Goal: Task Accomplishment & Management: Manage account settings

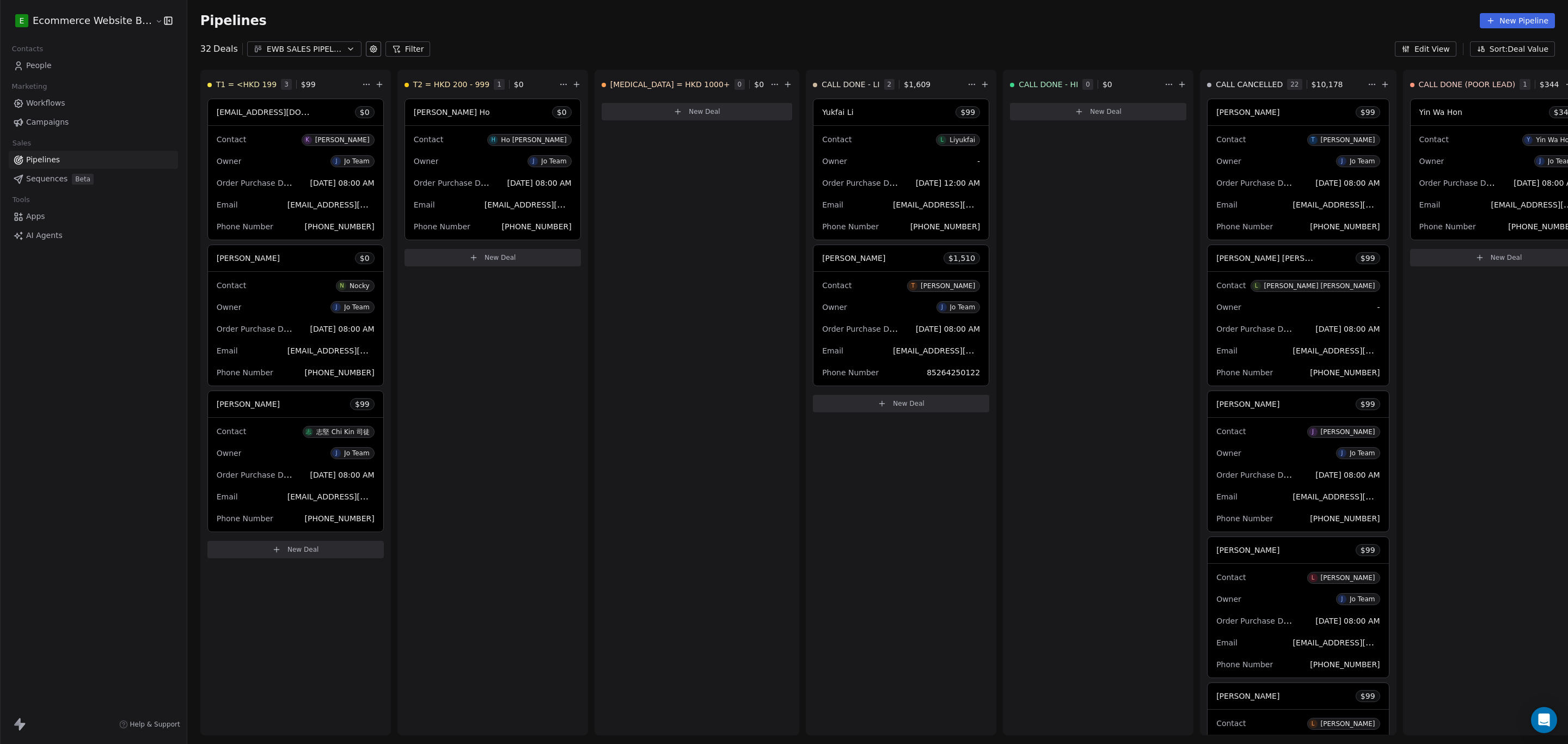
click at [123, 17] on html "E Ecommerce Website Builder Contacts People Marketing Workflows Campaigns Sales…" at bounding box center [784, 372] width 1568 height 744
click at [75, 146] on div "O Omirank" at bounding box center [84, 142] width 120 height 11
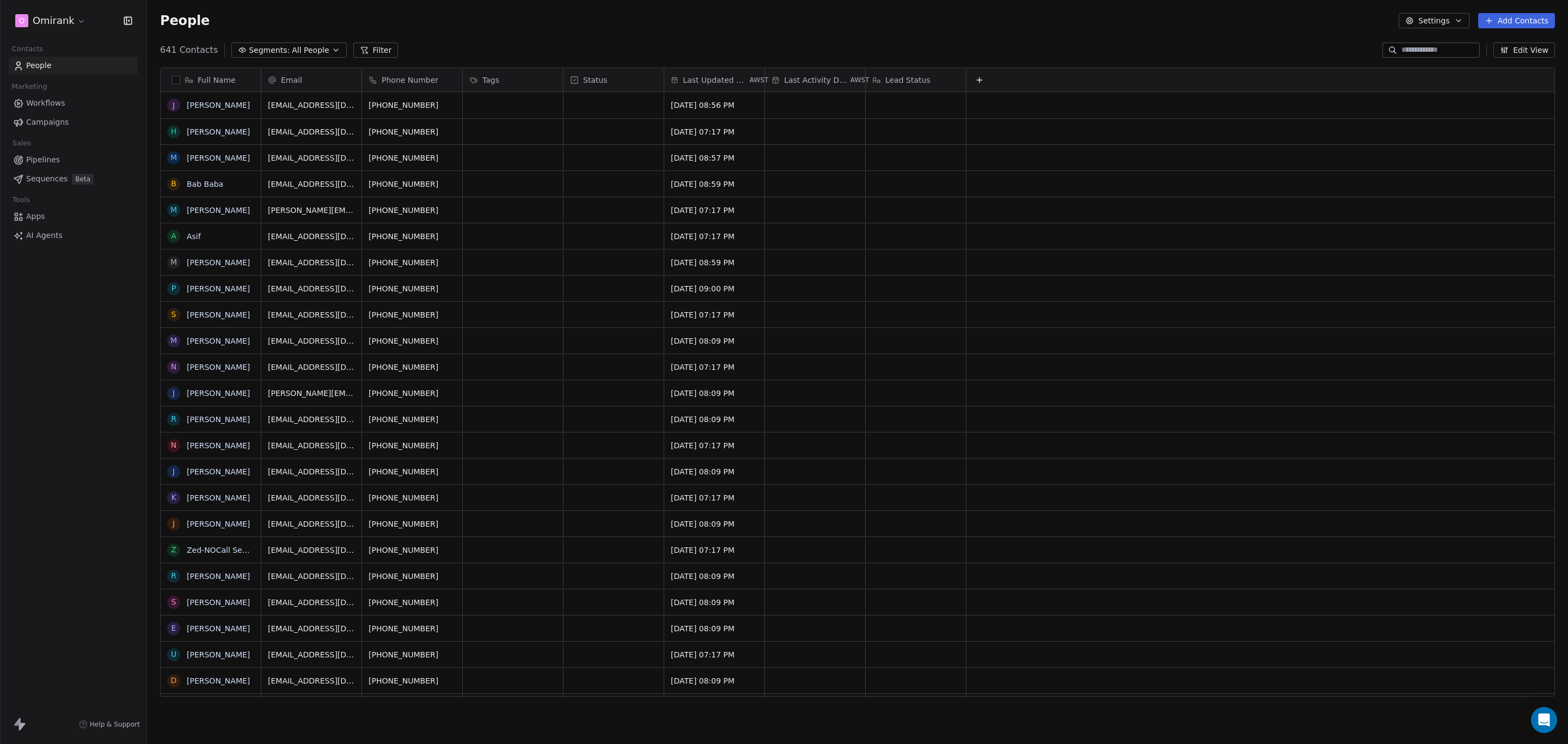
click at [1424, 49] on input at bounding box center [1440, 50] width 76 height 11
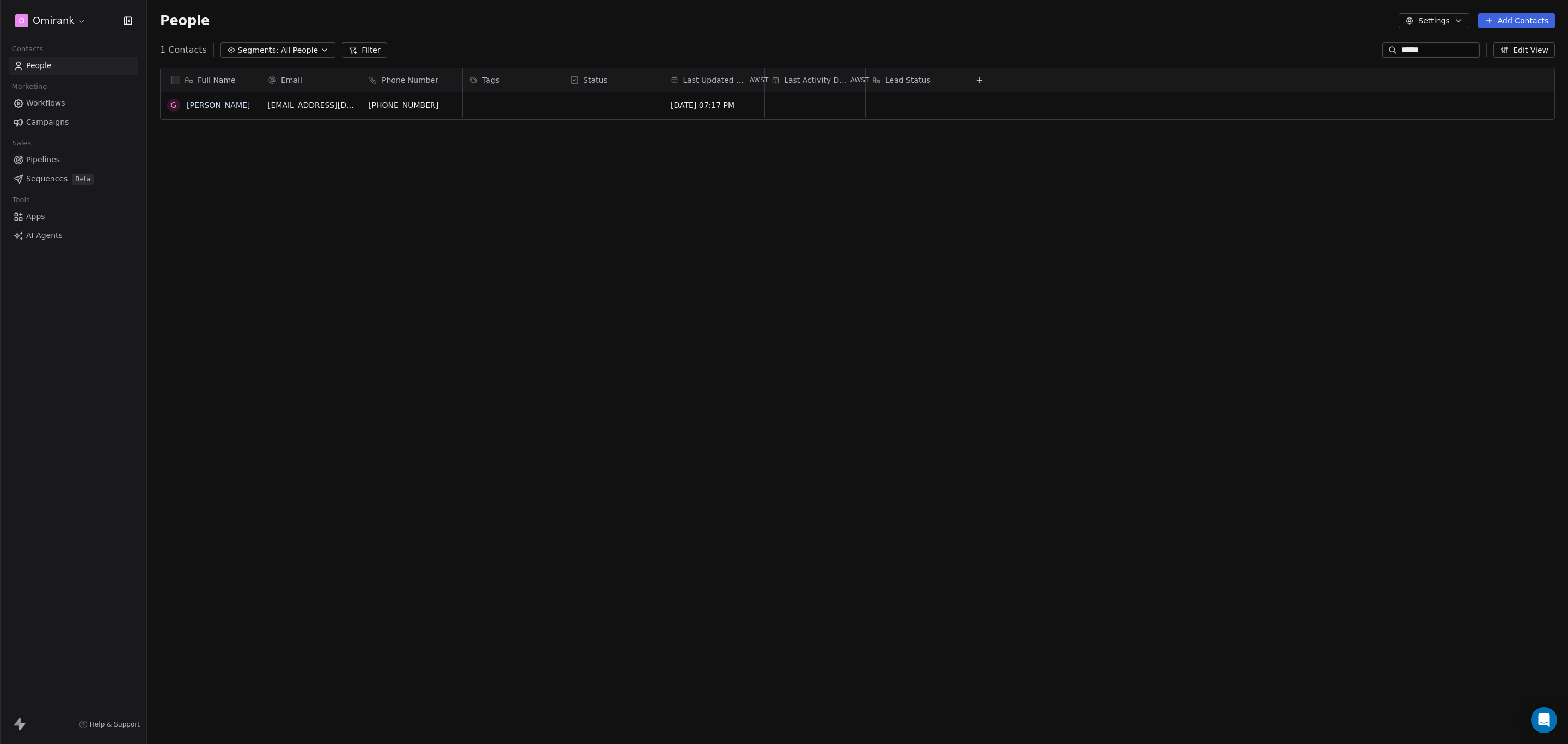
scroll to position [642, 1409]
type input "******"
drag, startPoint x: 340, startPoint y: 485, endPoint x: 265, endPoint y: 510, distance: 79.1
click at [265, 510] on div "Full Name G [PERSON_NAME] Email Phone Number Tags Status Last Updated Date AWST…" at bounding box center [857, 386] width 1421 height 655
click at [305, 106] on span "[EMAIL_ADDRESS][DOMAIN_NAME]" at bounding box center [333, 108] width 130 height 22
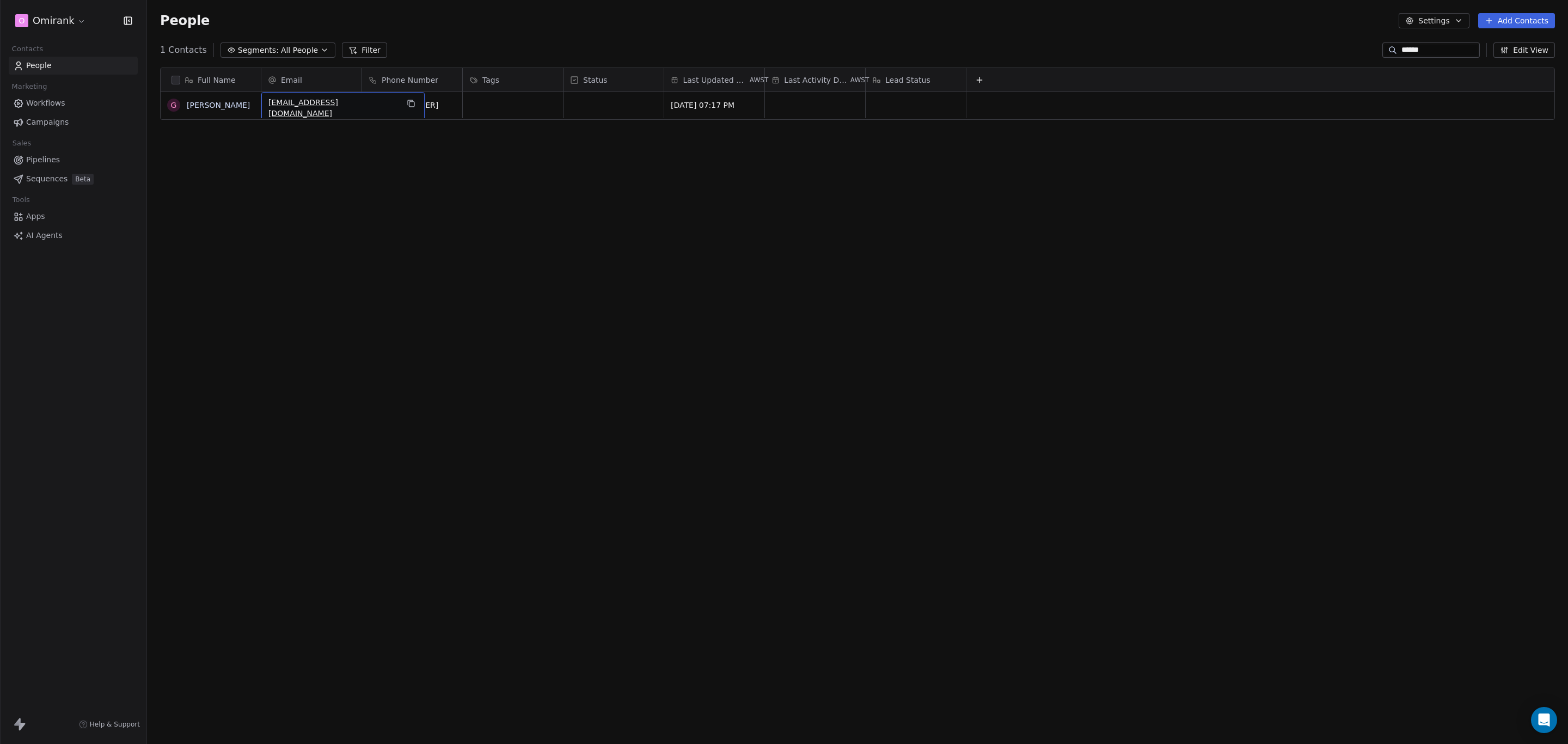
click at [340, 170] on div "Full Name G [PERSON_NAME] Email Phone Number Tags Status Last Updated Date AWST…" at bounding box center [857, 386] width 1421 height 655
click at [487, 104] on div "grid" at bounding box center [513, 105] width 100 height 26
click at [601, 104] on html "O Omirank Contacts People Marketing Workflows Campaigns Sales Pipelines Sequenc…" at bounding box center [784, 372] width 1568 height 744
click at [601, 104] on div "grid" at bounding box center [614, 105] width 100 height 26
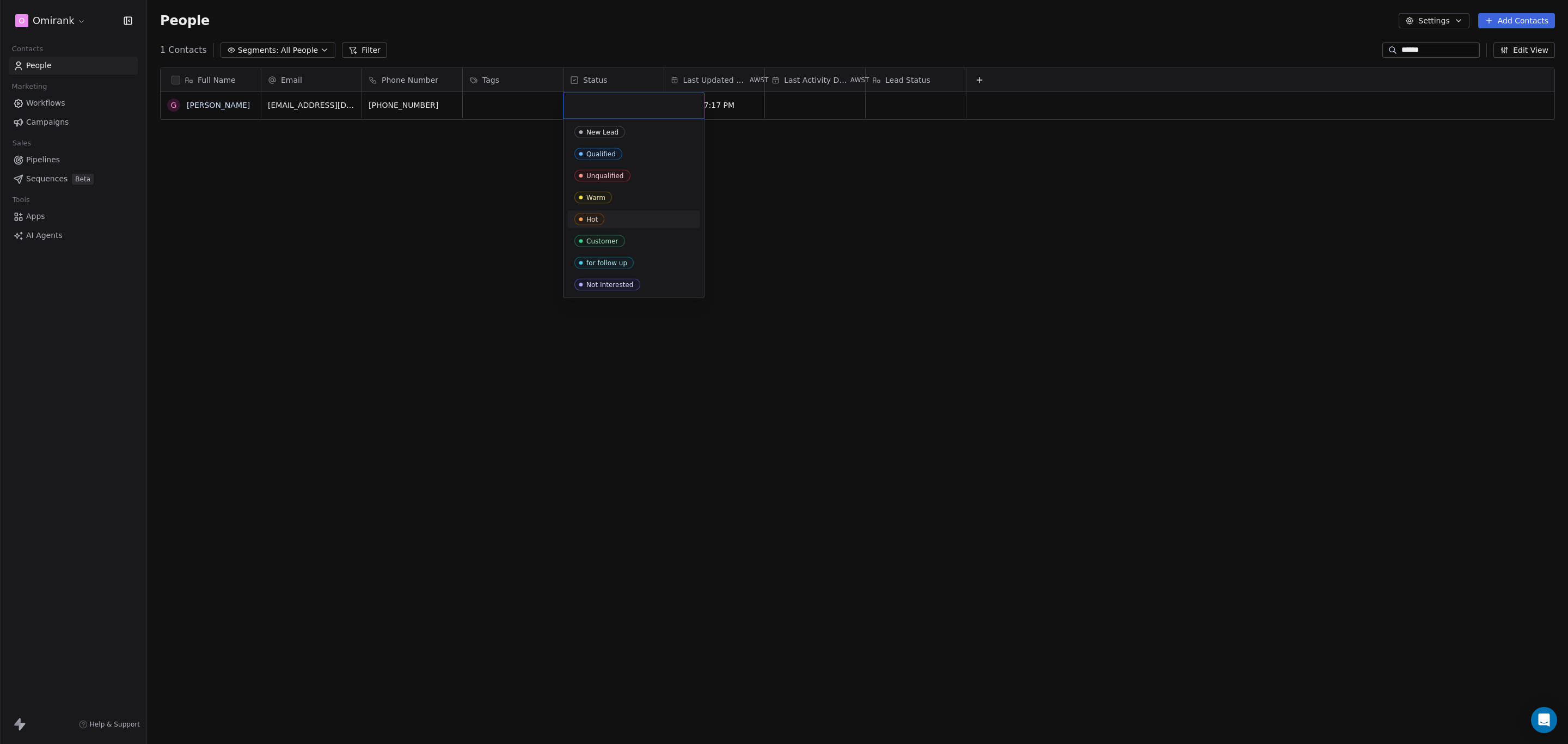
click at [593, 214] on span "Hot" at bounding box center [589, 220] width 30 height 12
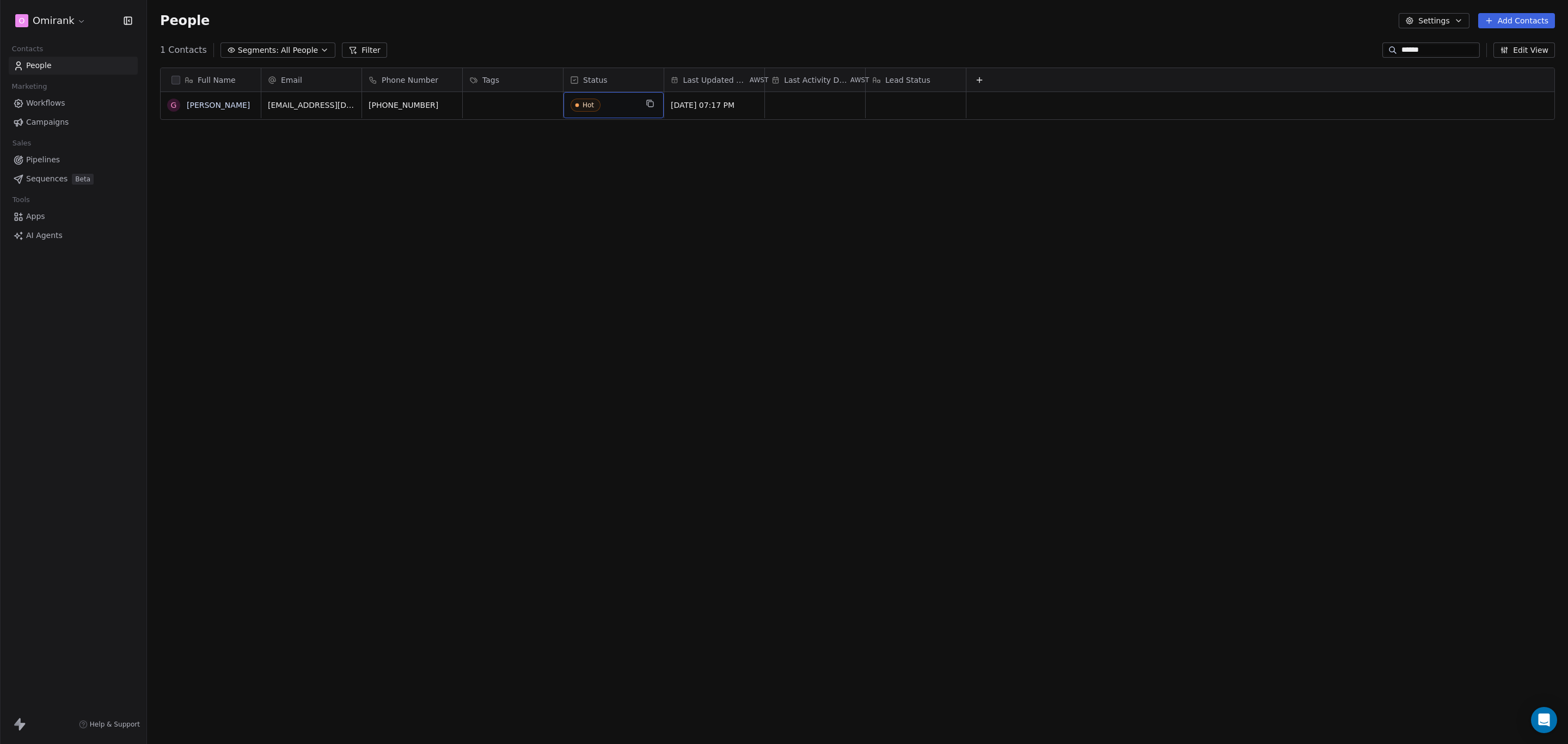
click at [610, 108] on span "Hot" at bounding box center [603, 106] width 66 height 13
click at [530, 185] on html "O Omirank Contacts People Marketing Workflows Campaigns Sales Pipelines Sequenc…" at bounding box center [784, 372] width 1568 height 744
click at [552, 76] on div "Tags" at bounding box center [512, 80] width 85 height 11
click at [552, 76] on html "O Omirank Contacts People Marketing Workflows Campaigns Sales Pipelines Sequenc…" at bounding box center [784, 372] width 1568 height 744
click at [534, 85] on div "Tags" at bounding box center [512, 80] width 85 height 11
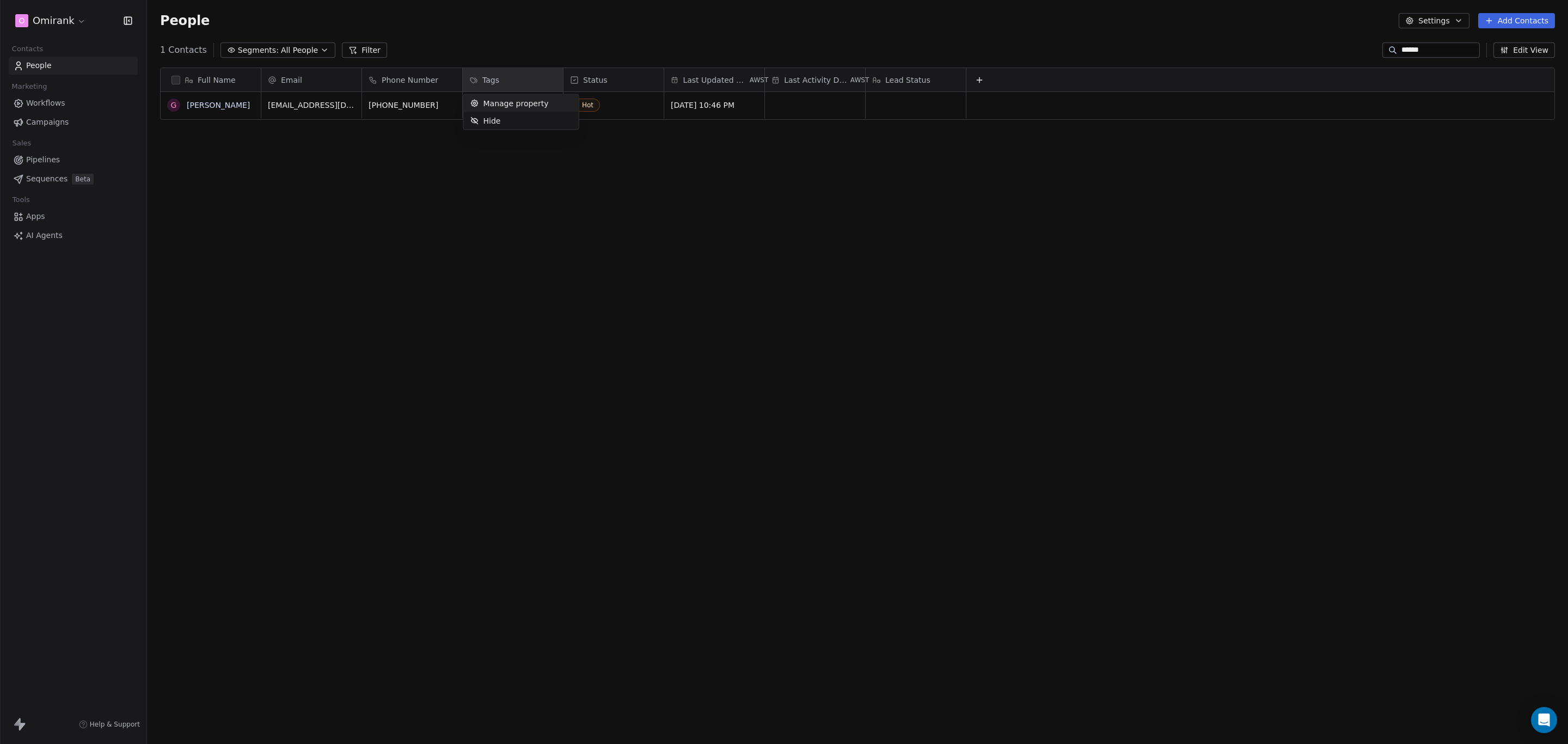
click at [534, 102] on span "Manage property" at bounding box center [516, 104] width 65 height 11
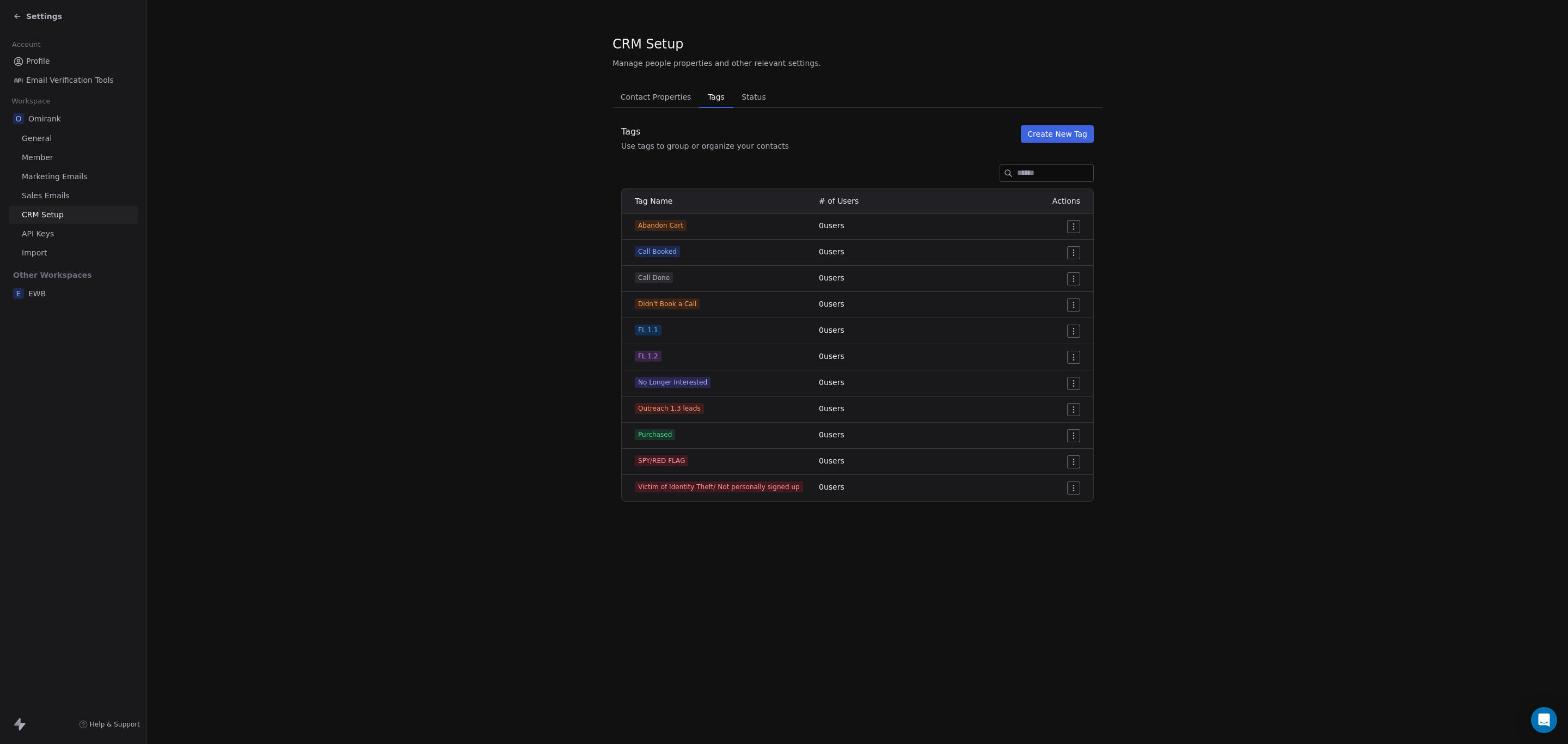
click at [1053, 130] on button "Create New Tag" at bounding box center [1057, 134] width 73 height 17
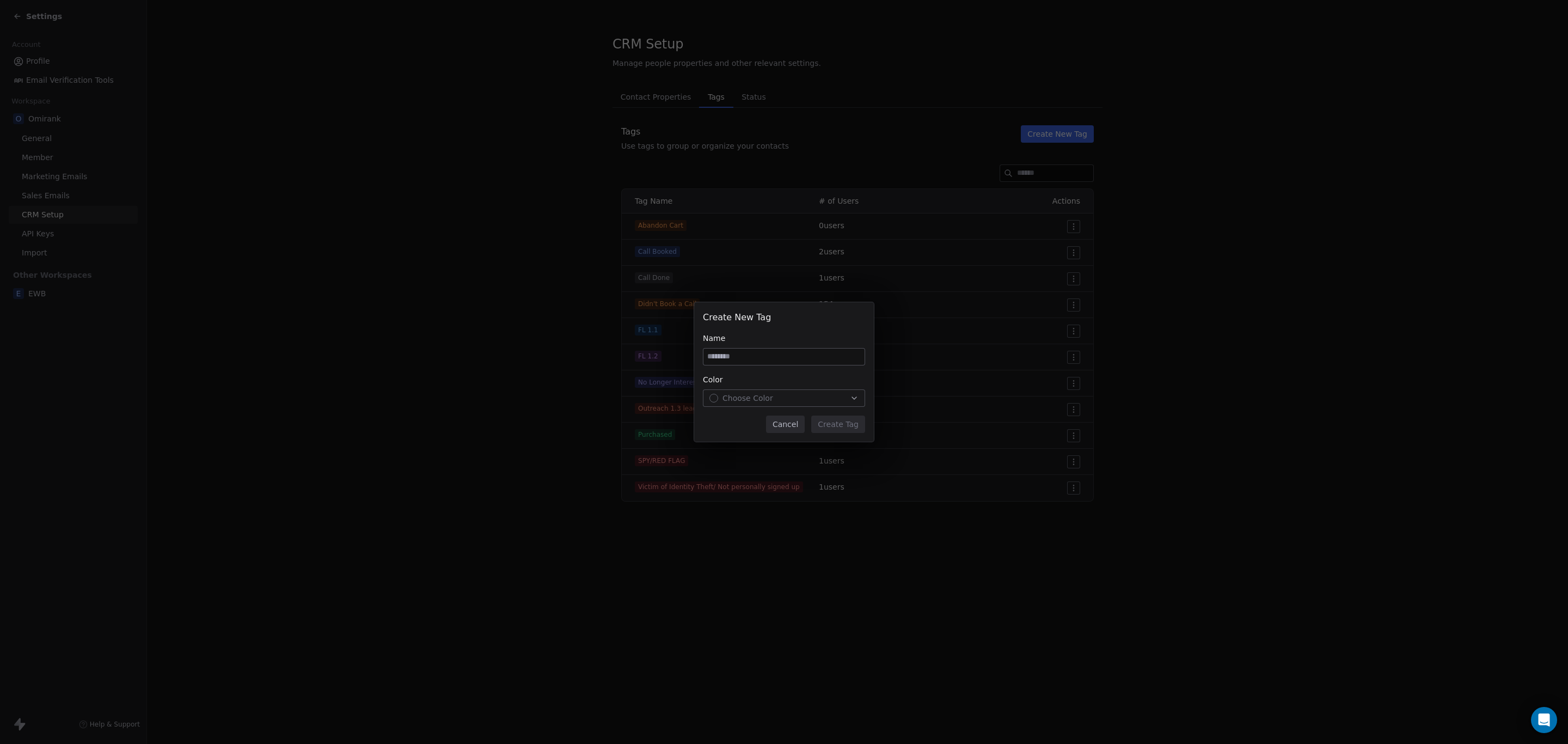
click at [766, 357] on input at bounding box center [784, 357] width 161 height 16
type input "**********"
click at [758, 402] on span "Choose Color" at bounding box center [748, 398] width 51 height 11
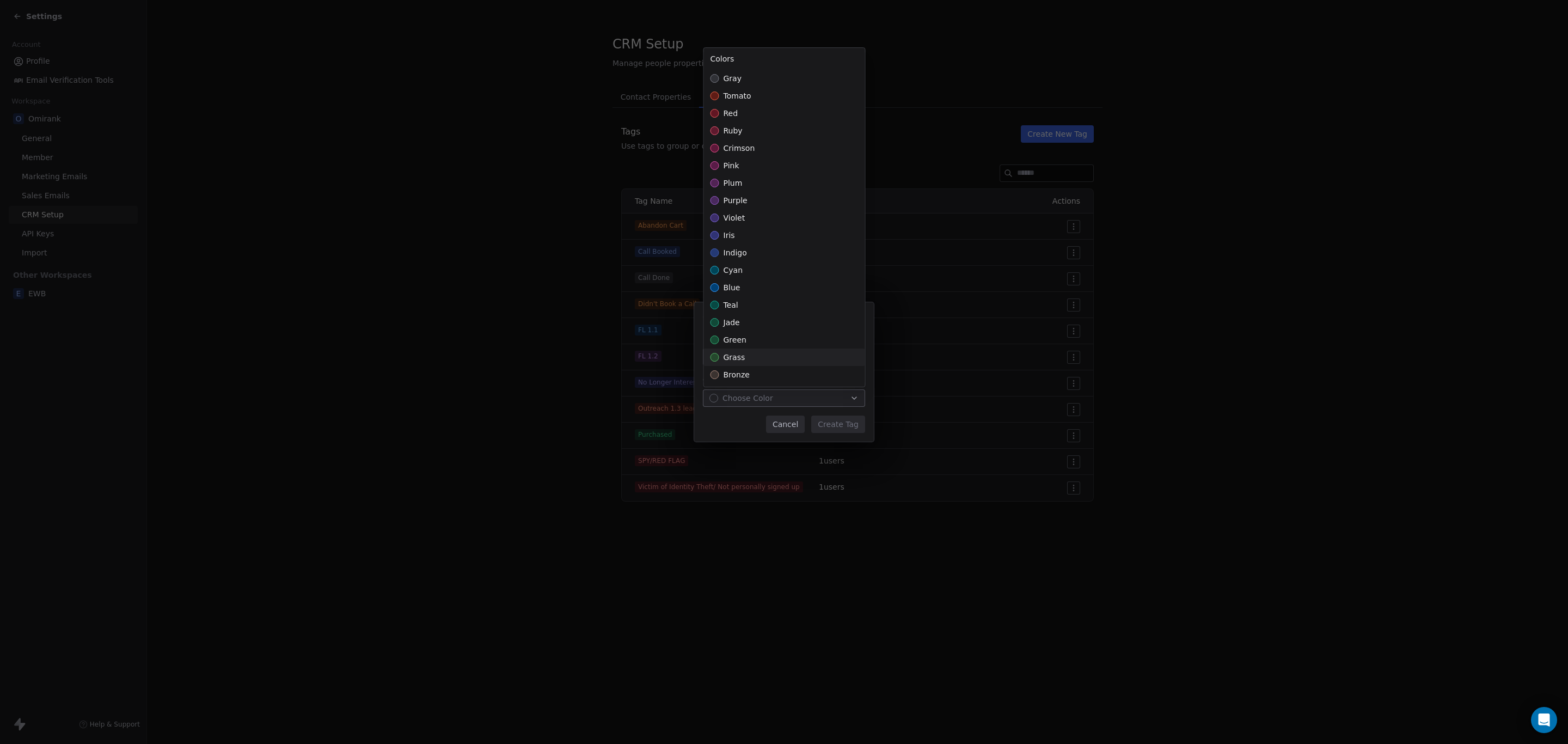
click at [749, 361] on div "grass" at bounding box center [784, 358] width 161 height 17
click at [824, 426] on div "**********" at bounding box center [784, 372] width 1568 height 140
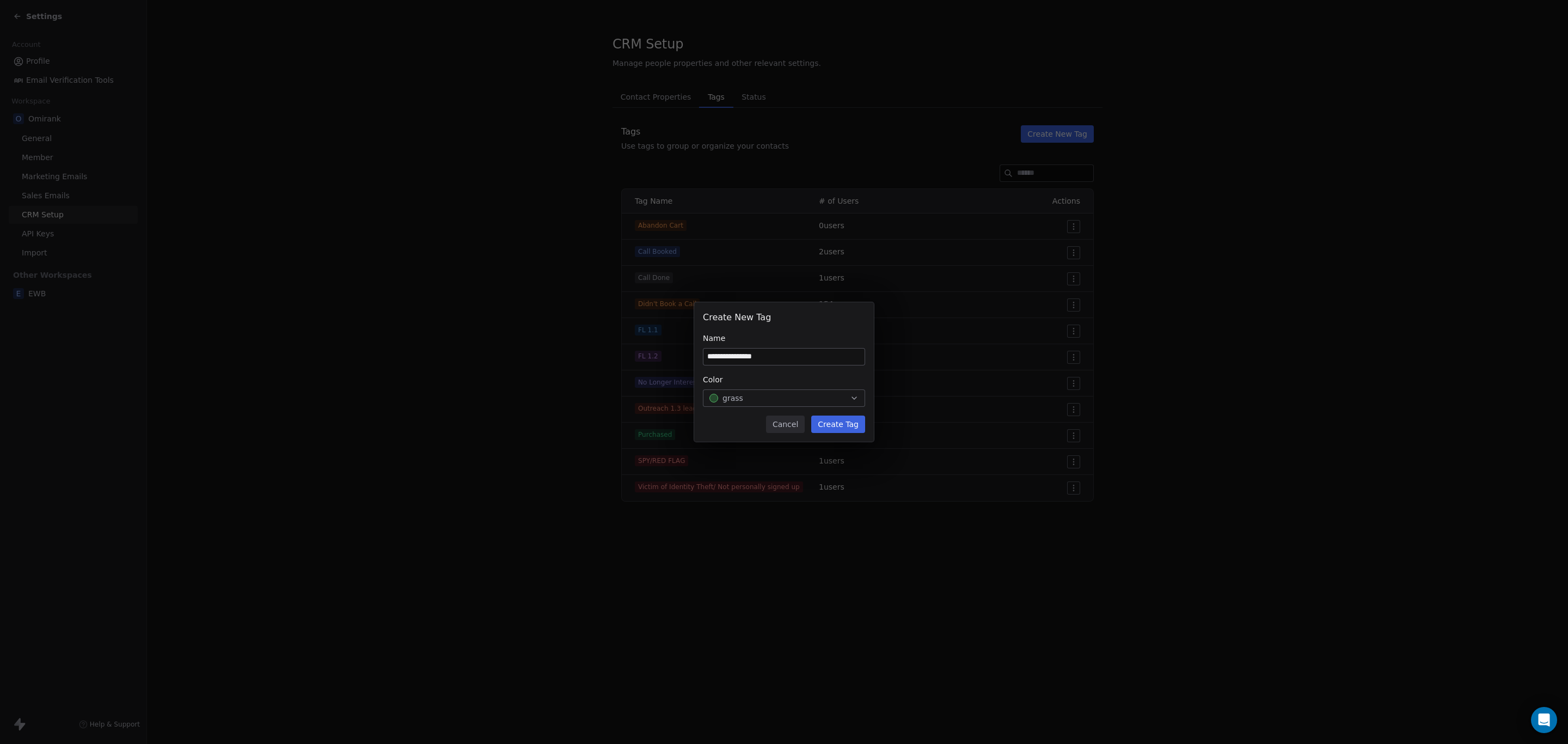
click at [841, 428] on button "Create Tag" at bounding box center [838, 424] width 54 height 17
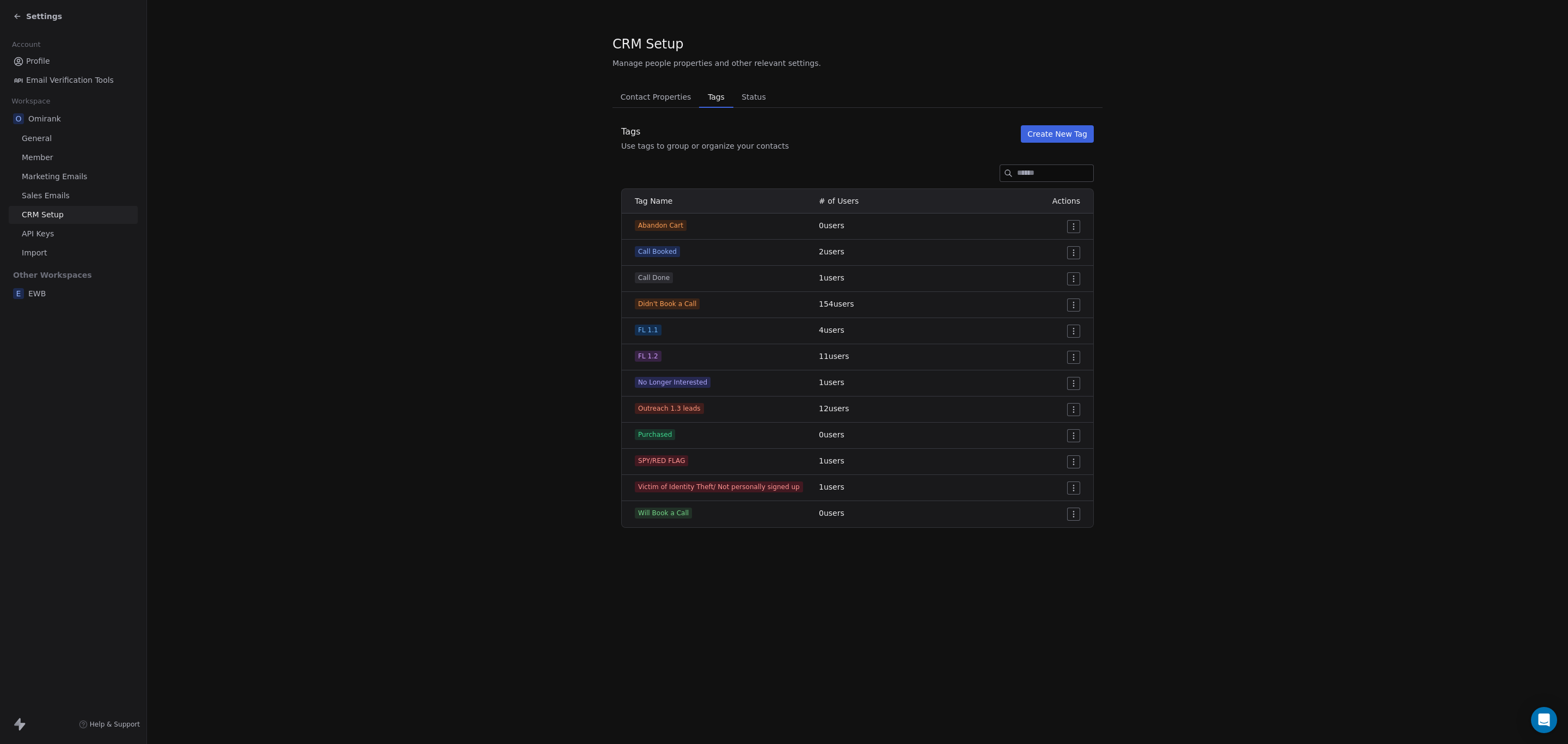
click at [745, 620] on div "CRM Setup Manage people properties and other relevant settings. Contact Propert…" at bounding box center [857, 372] width 1421 height 744
click at [526, 269] on section "CRM Setup Manage people properties and other relevant settings. Contact Propert…" at bounding box center [857, 281] width 1421 height 563
click at [665, 105] on button "Contact Properties Contact Properties" at bounding box center [656, 97] width 87 height 22
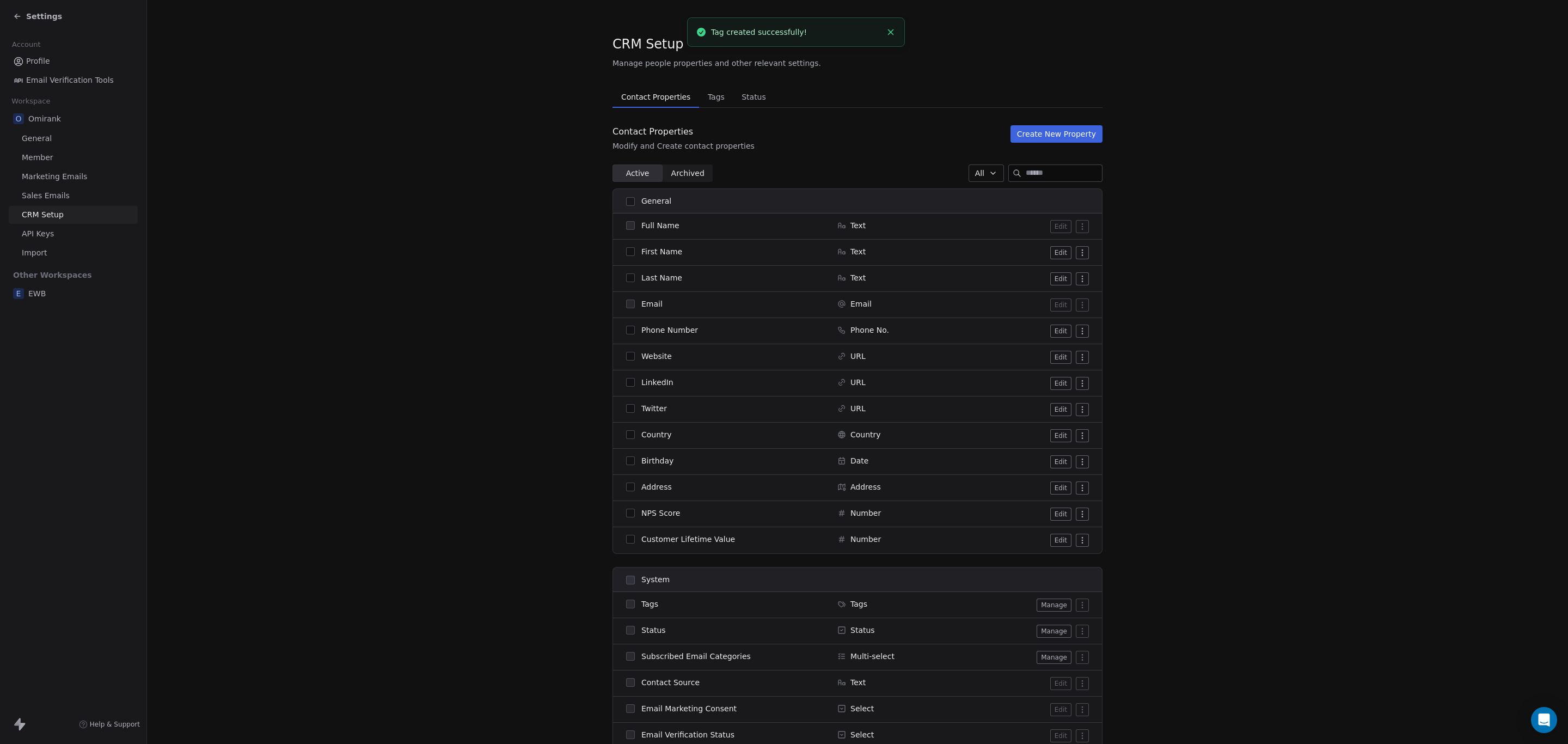
drag, startPoint x: 492, startPoint y: 154, endPoint x: 160, endPoint y: 39, distance: 351.4
click at [34, 15] on span "Settings" at bounding box center [44, 16] width 36 height 11
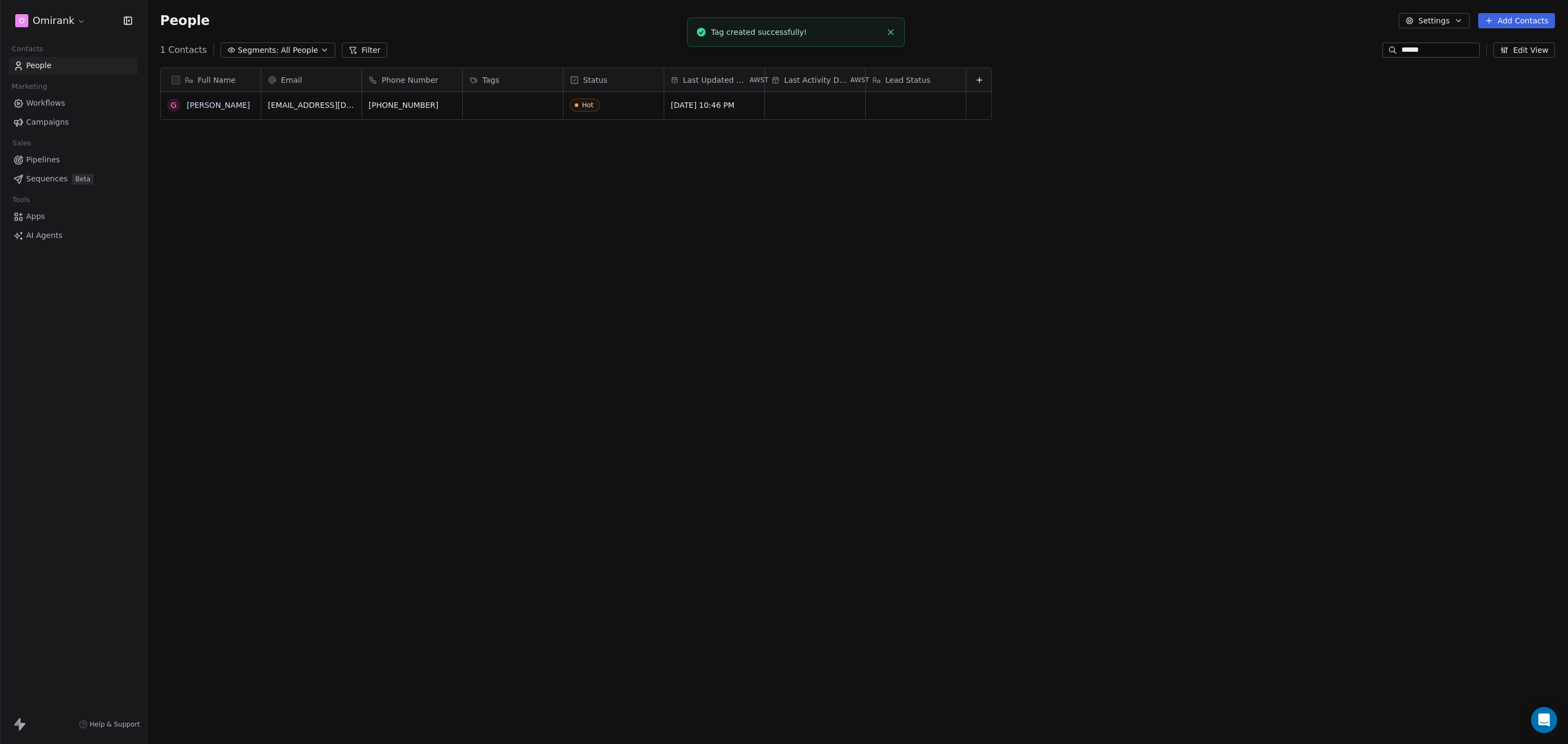
scroll to position [642, 1409]
click at [522, 162] on div "Full Name G [PERSON_NAME] Email Phone Number Tags Status Last Updated Date AWST…" at bounding box center [857, 386] width 1421 height 655
click at [520, 115] on div "grid" at bounding box center [513, 105] width 100 height 26
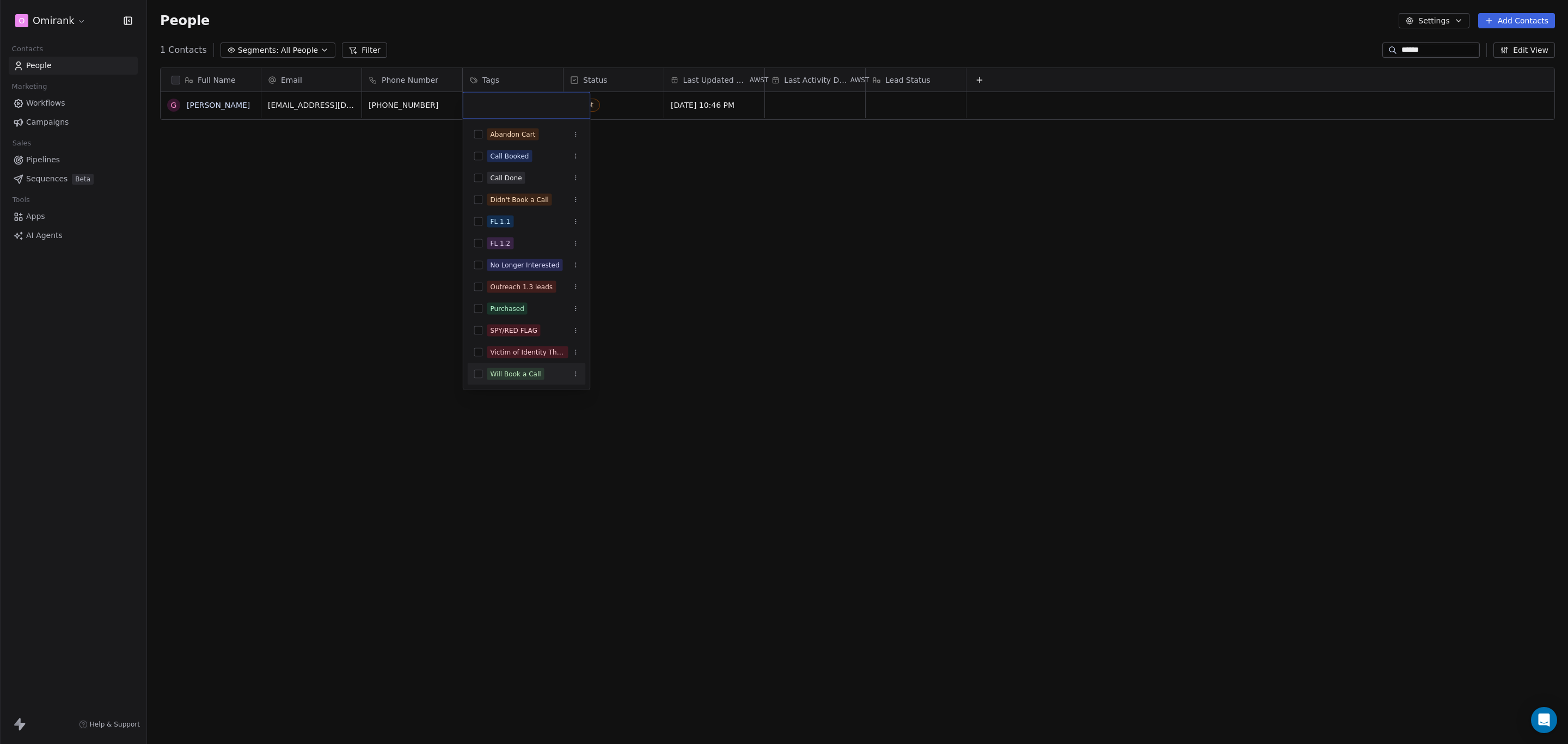
click at [476, 373] on button "Suggestions" at bounding box center [478, 374] width 9 height 9
click at [696, 320] on html "O Omirank Contacts People Marketing Workflows Campaigns Sales Pipelines Sequenc…" at bounding box center [784, 372] width 1568 height 744
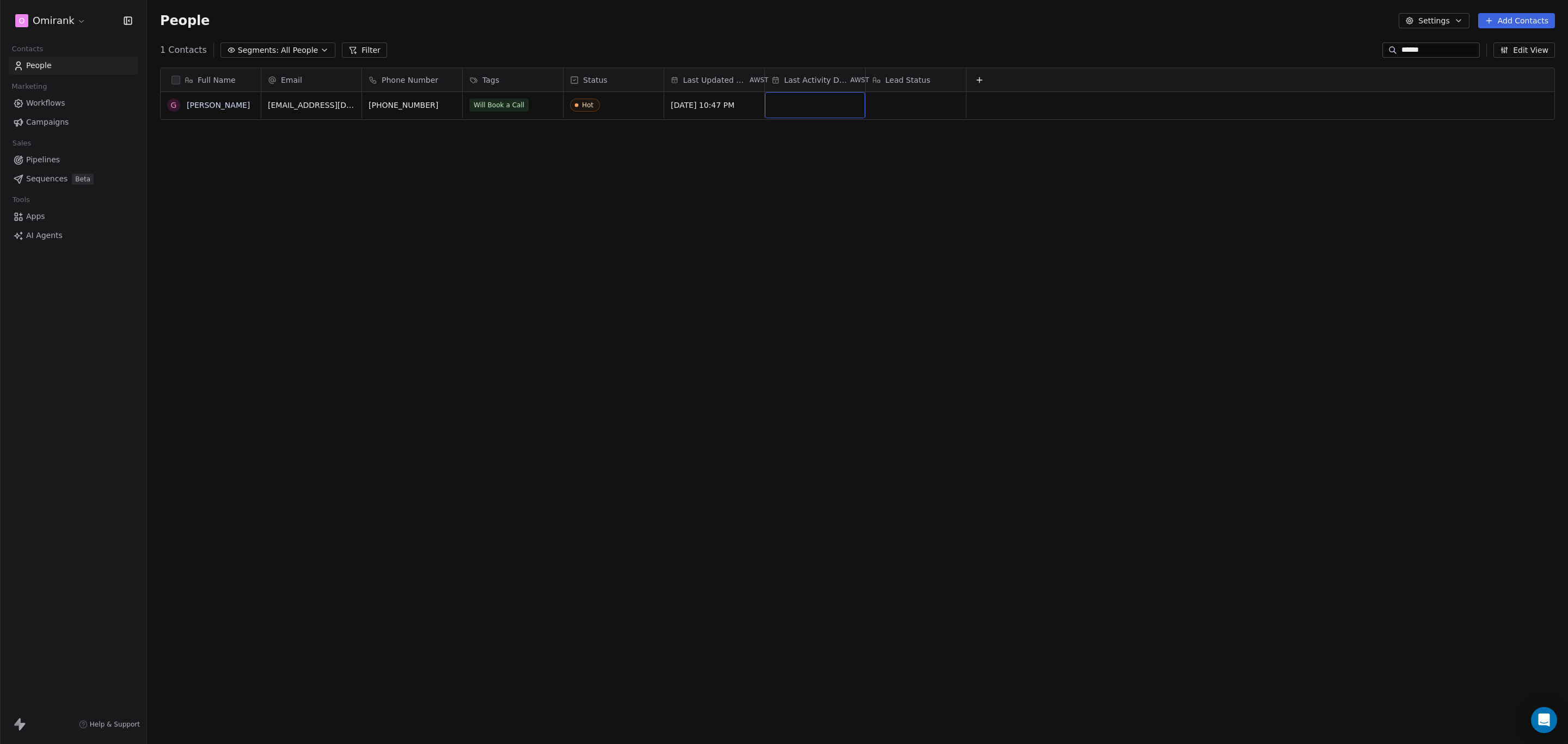
click at [822, 112] on div "grid" at bounding box center [815, 105] width 100 height 26
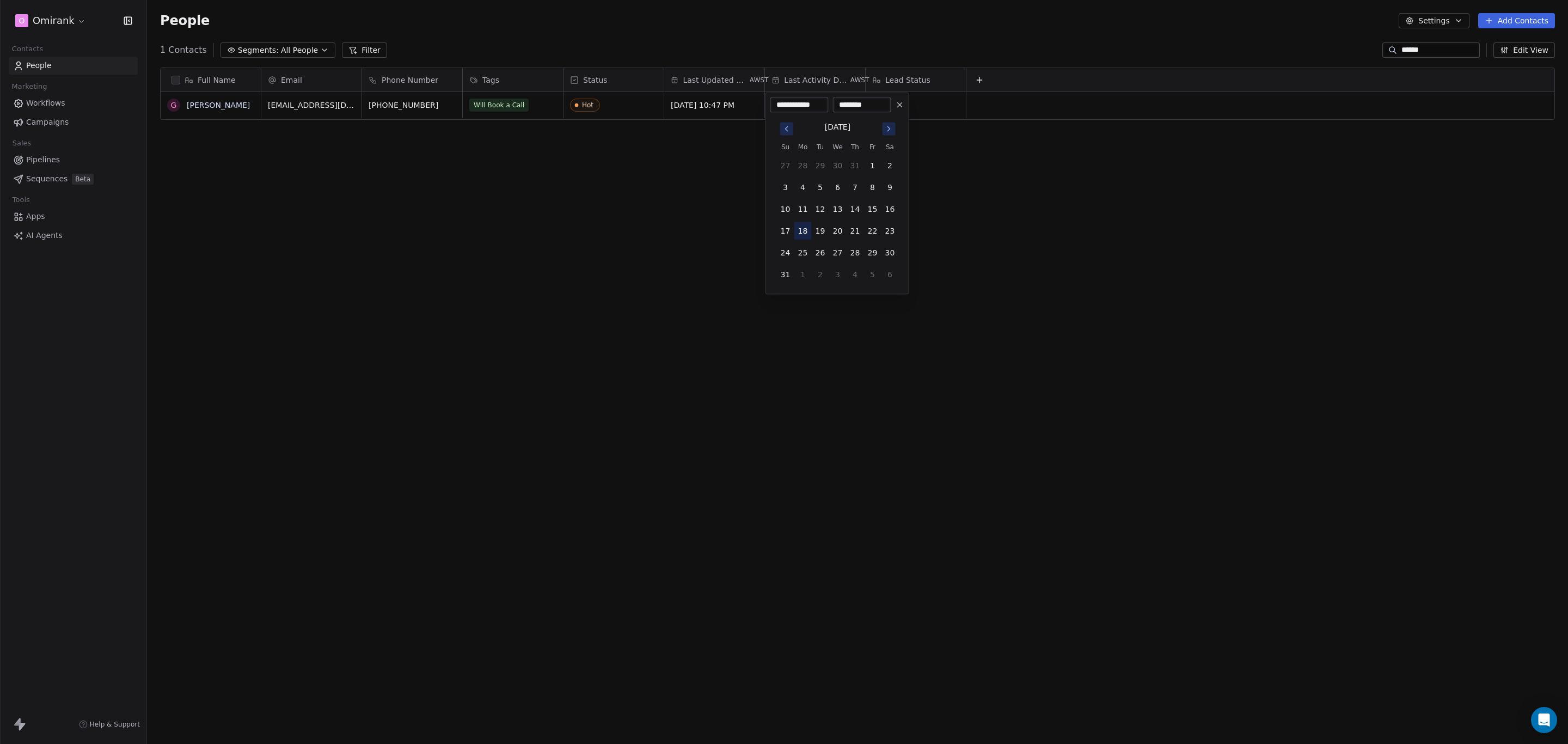
click at [800, 229] on button "18" at bounding box center [803, 231] width 17 height 17
click at [929, 190] on html "**********" at bounding box center [784, 372] width 1568 height 744
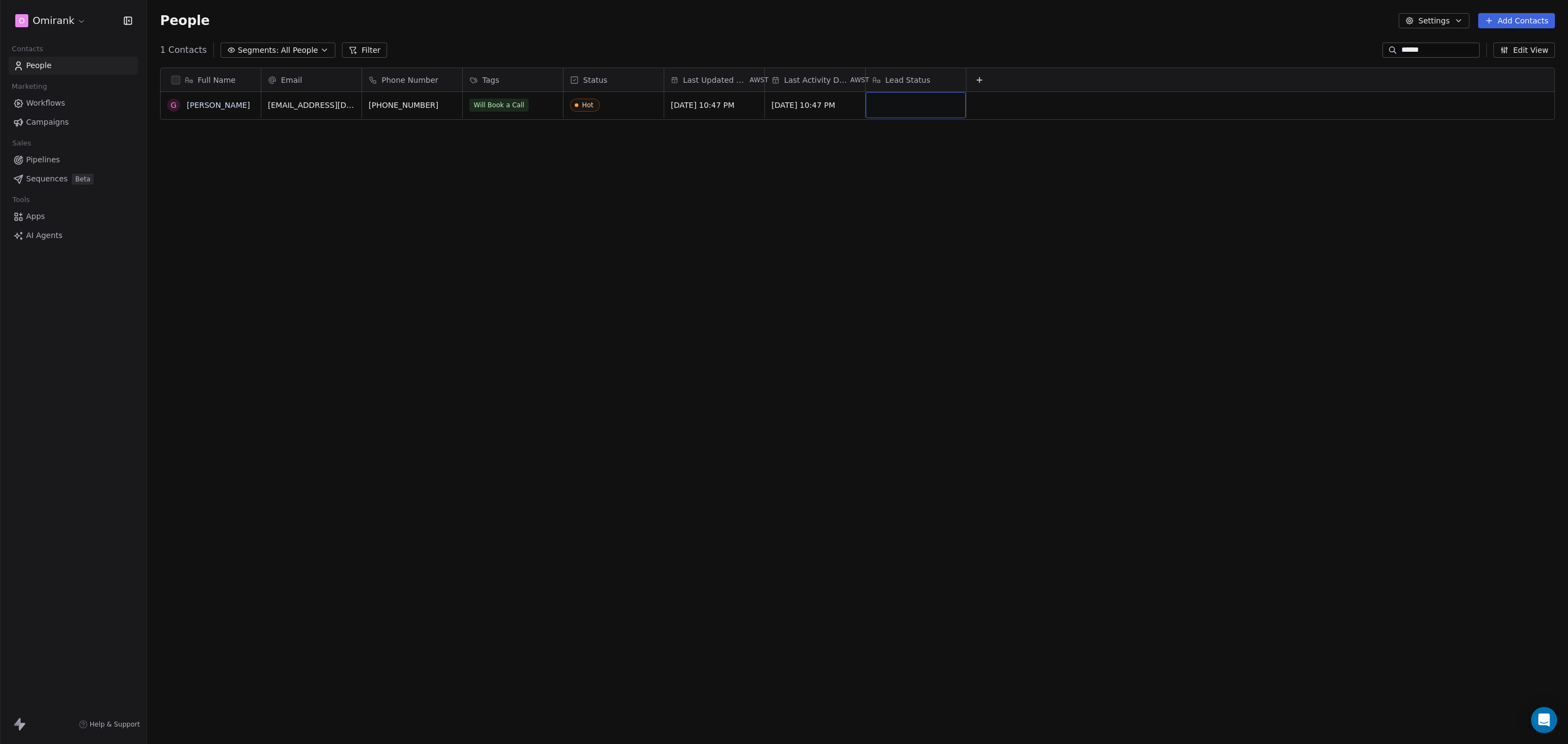
click at [929, 114] on div "grid" at bounding box center [916, 105] width 100 height 26
type textarea "********"
click at [863, 185] on html "O Omirank Contacts People Marketing Workflows Campaigns Sales Pipelines Sequenc…" at bounding box center [784, 372] width 1568 height 744
click at [296, 158] on div "Full Name G [PERSON_NAME] Email Phone Number Tags Status Last Updated Date AWST…" at bounding box center [857, 386] width 1421 height 655
click at [81, 63] on link "People" at bounding box center [73, 66] width 129 height 18
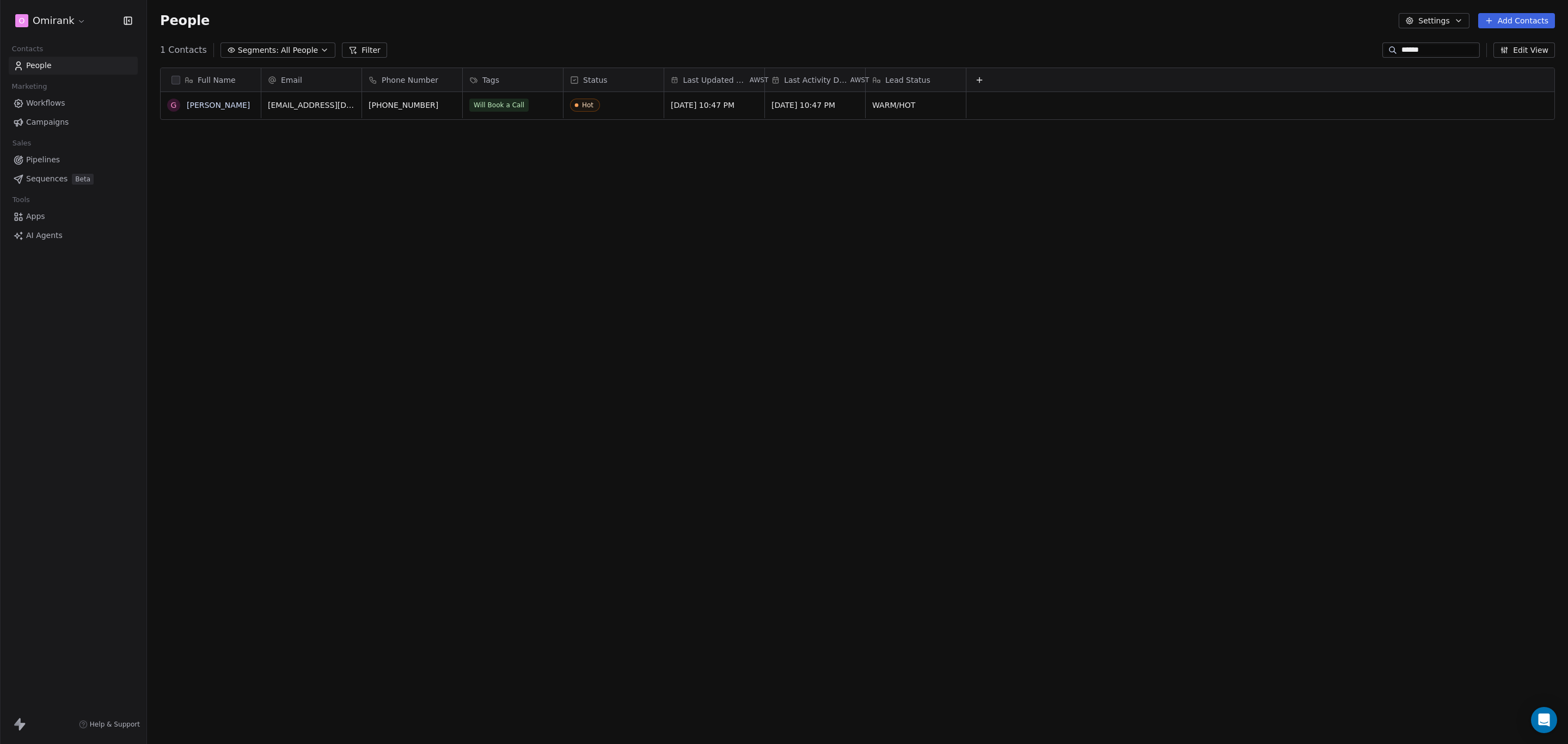
click at [52, 67] on link "People" at bounding box center [73, 66] width 129 height 18
click at [191, 126] on div "Full Name G [PERSON_NAME] Email Phone Number Tags Status Last Updated Date AWST…" at bounding box center [857, 386] width 1421 height 655
click at [219, 104] on link "[PERSON_NAME]" at bounding box center [218, 105] width 63 height 9
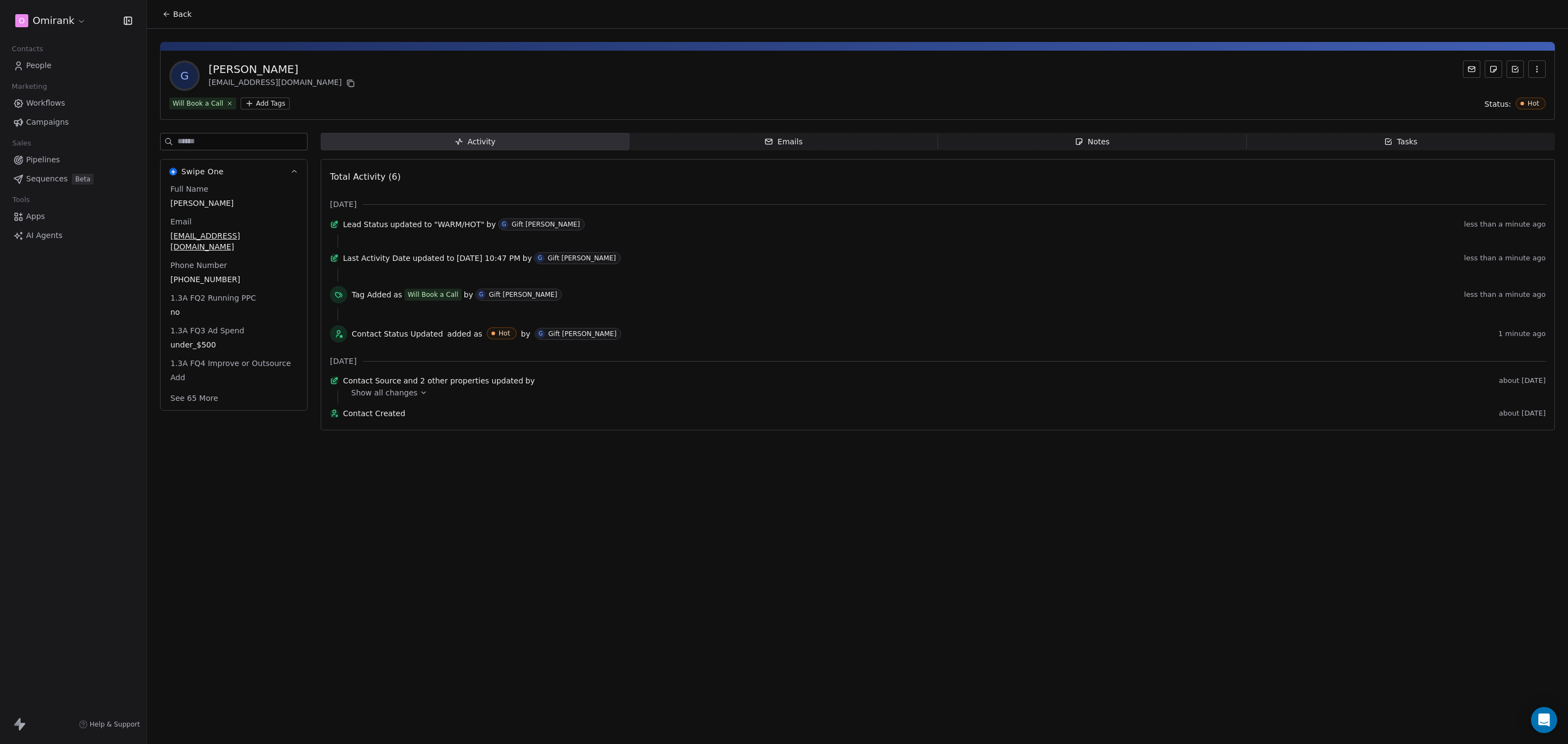
click at [1088, 139] on div "Notes" at bounding box center [1092, 142] width 35 height 11
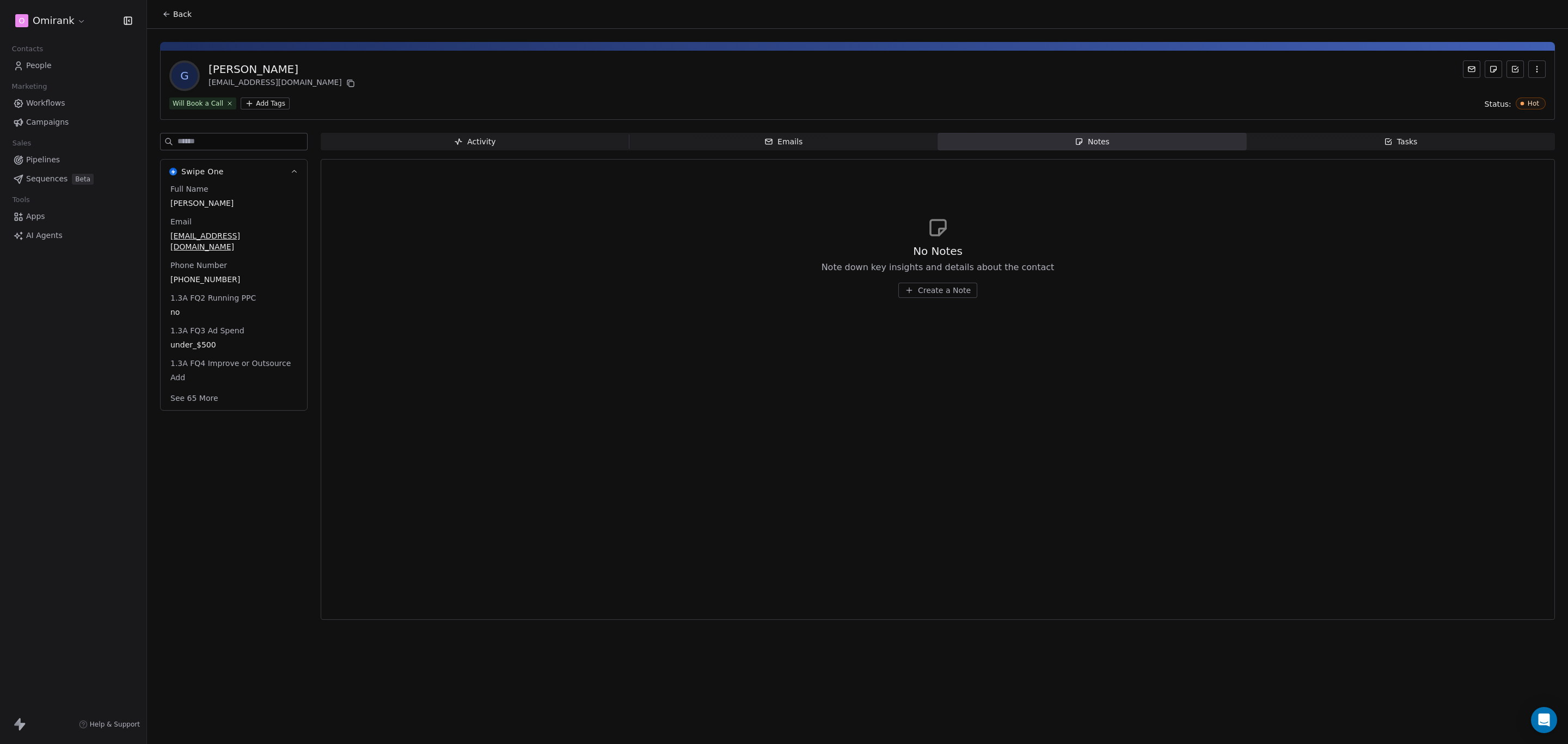
click at [938, 291] on span "Create a Note" at bounding box center [944, 290] width 53 height 11
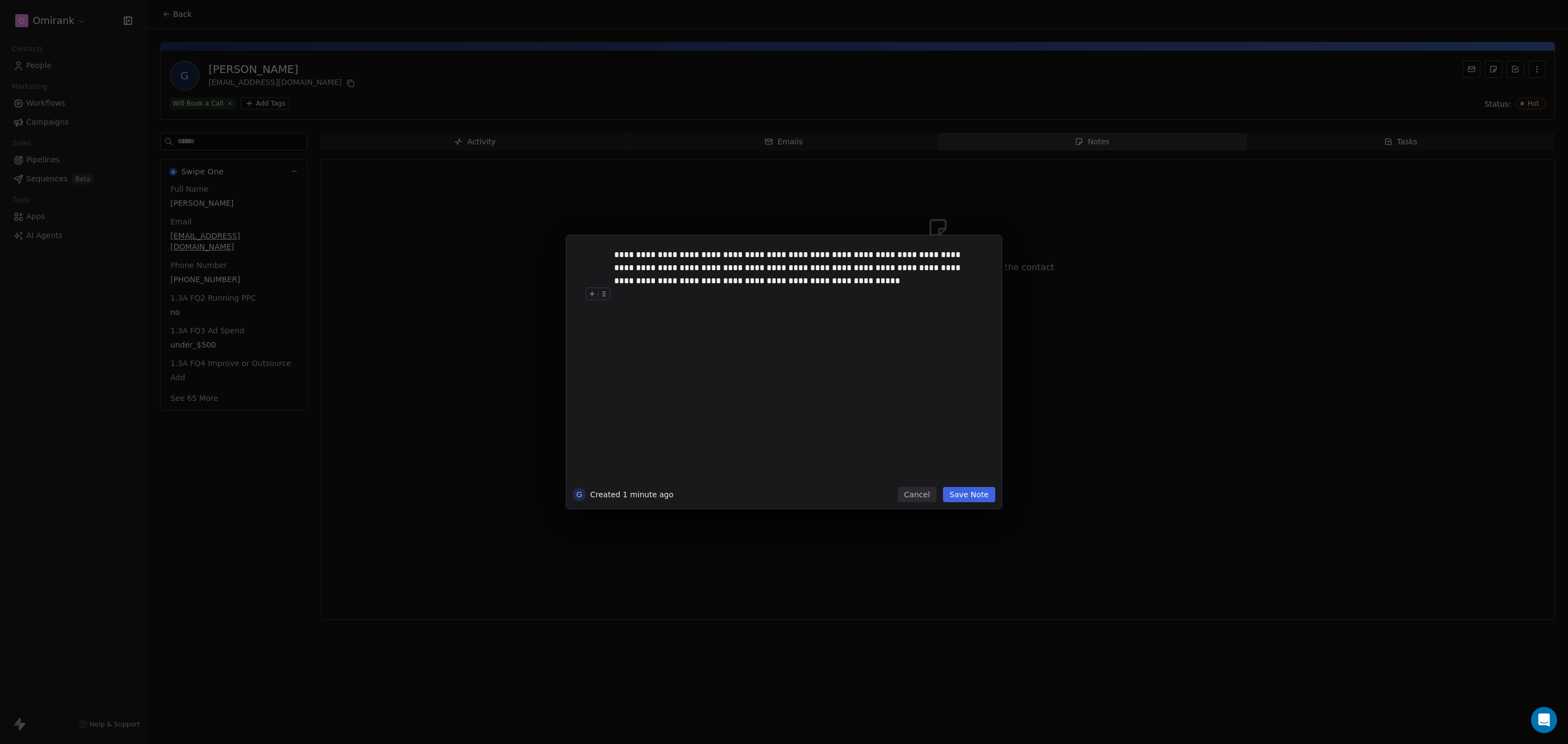
click at [966, 491] on button "Save Note" at bounding box center [969, 495] width 52 height 15
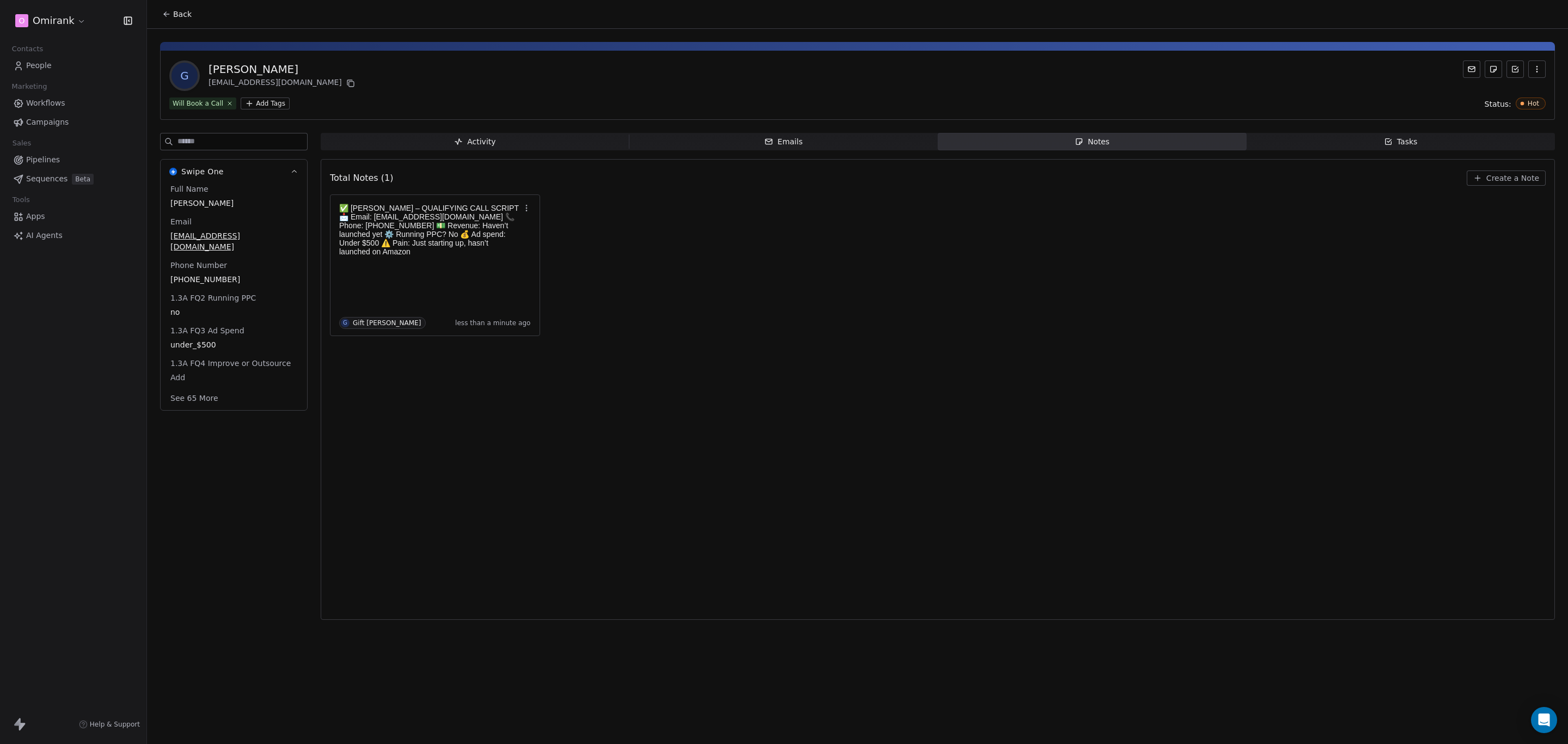
click at [734, 353] on div "Total Notes (1) Create a Note ✅ [PERSON_NAME] – QUALIFYING CALL SCRIPT 📩 Email:…" at bounding box center [938, 390] width 1216 height 447
click at [49, 57] on link "People" at bounding box center [73, 66] width 129 height 18
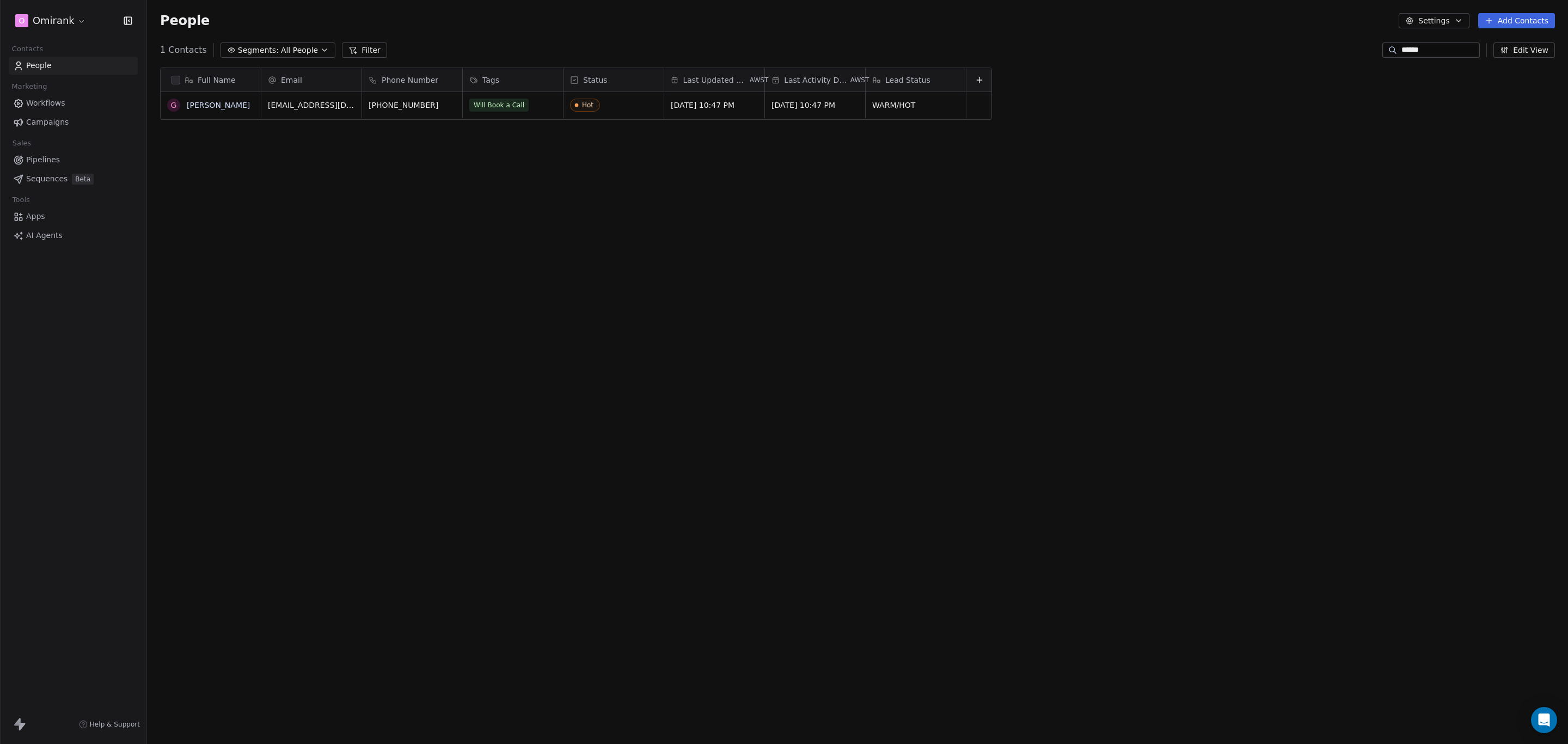
scroll to position [642, 1409]
click at [49, 57] on link "People" at bounding box center [73, 66] width 129 height 18
click at [57, 66] on link "People" at bounding box center [73, 66] width 129 height 18
click at [57, 27] on html "O Omirank Contacts People Marketing Workflows Campaigns Sales Pipelines Sequenc…" at bounding box center [784, 372] width 1568 height 744
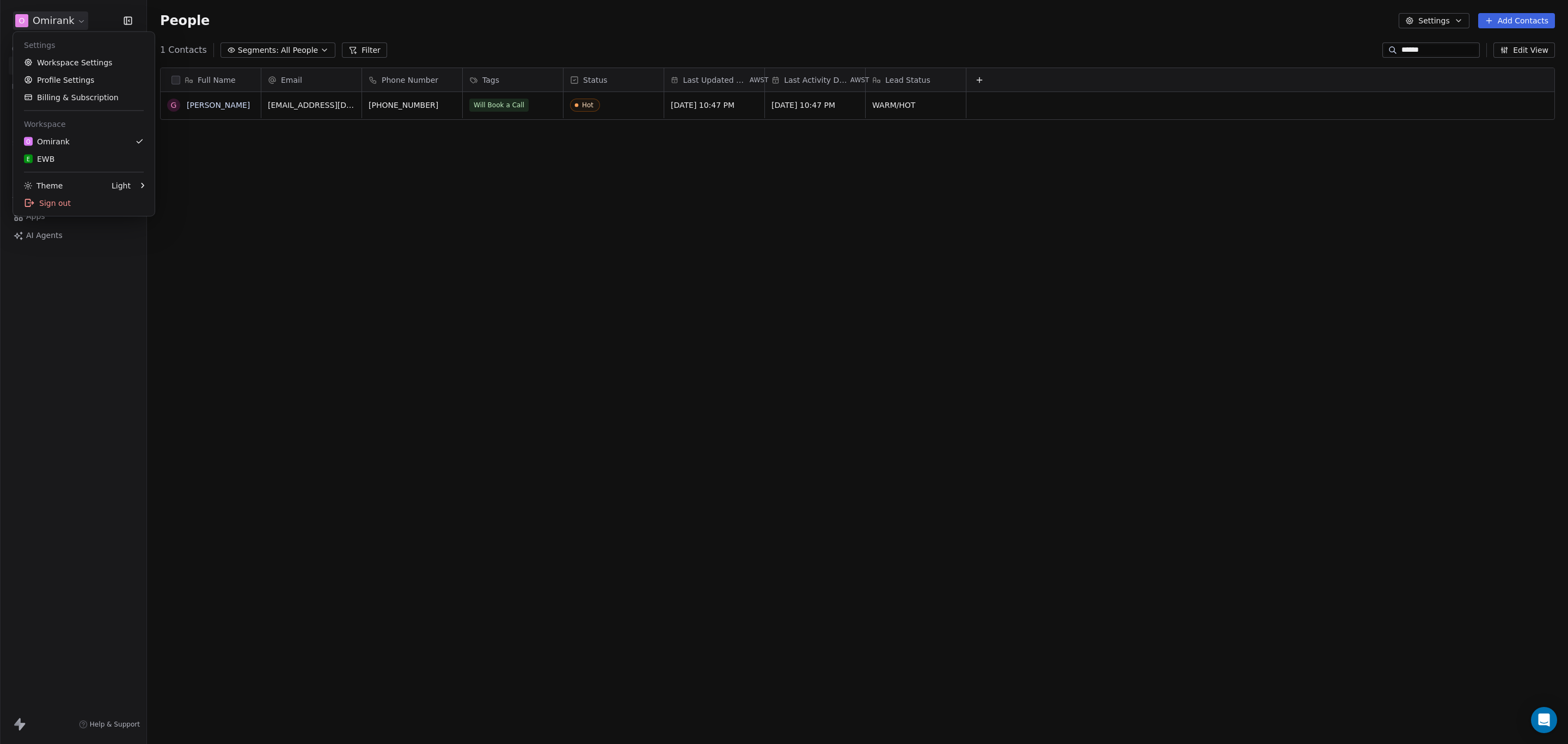
click at [1428, 35] on html "O Omirank Contacts People Marketing Workflows Campaigns Sales Pipelines Sequenc…" at bounding box center [784, 372] width 1568 height 744
click at [1428, 43] on div "******" at bounding box center [1431, 50] width 98 height 15
click at [1428, 45] on input "******" at bounding box center [1440, 50] width 76 height 11
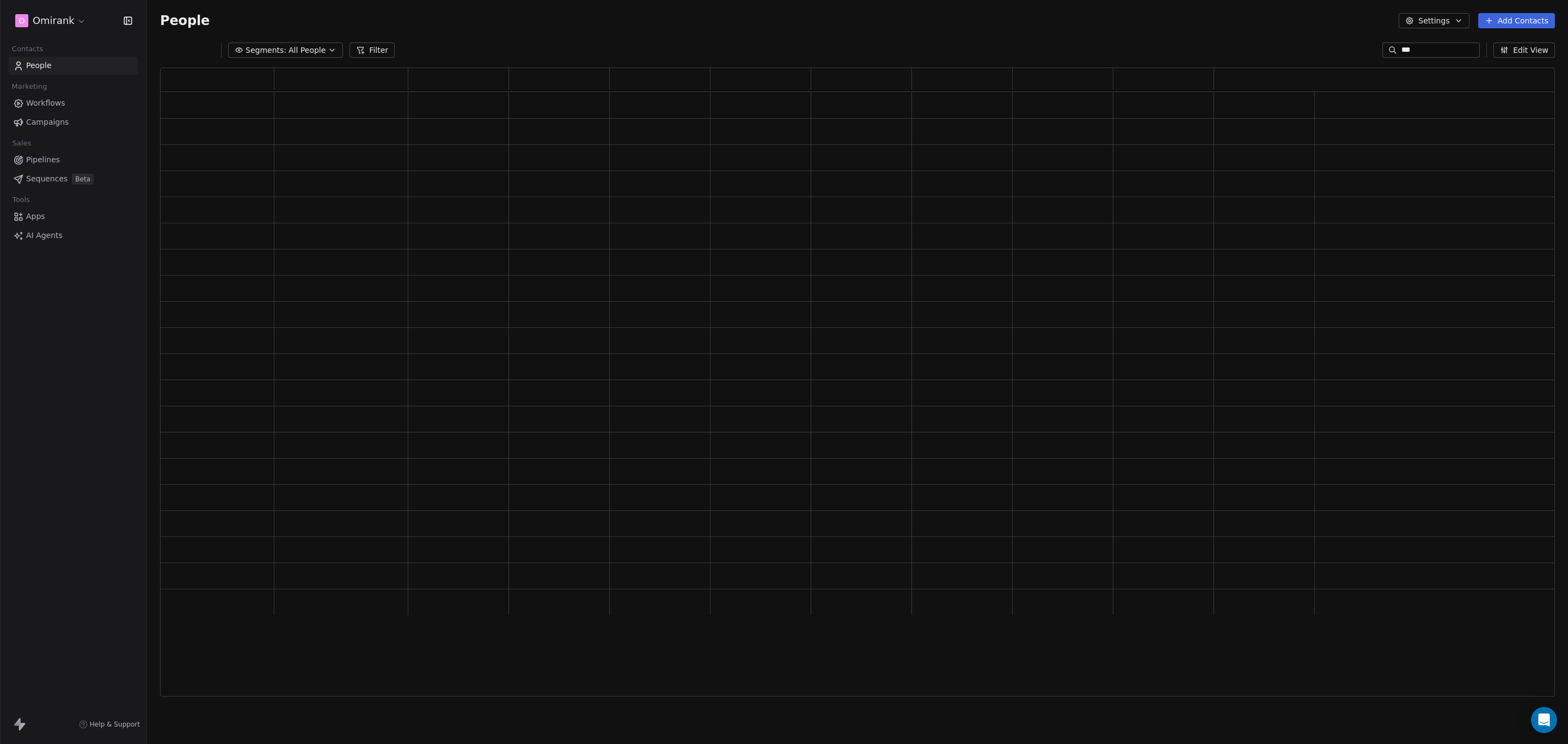
scroll to position [616, 1382]
type input "*"
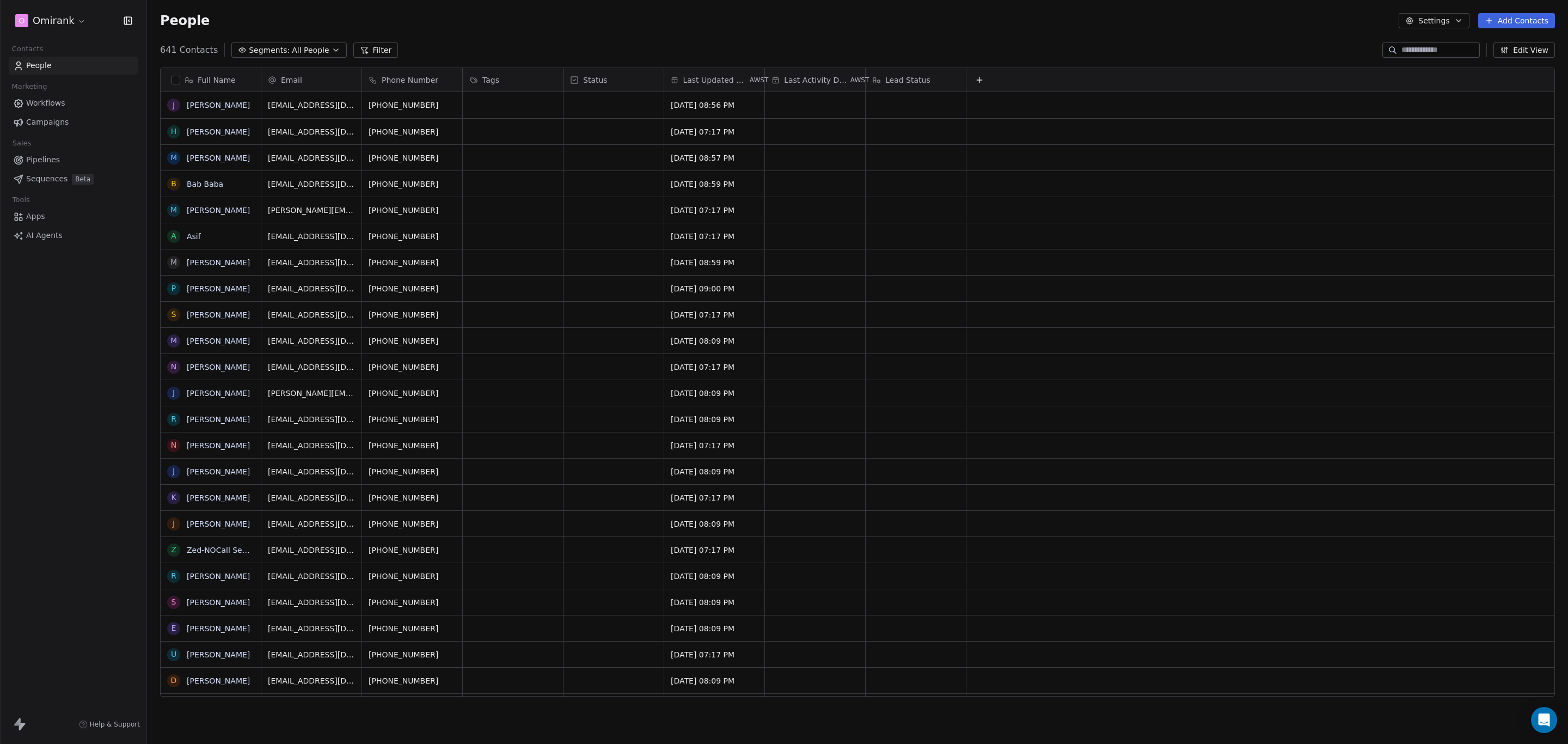
scroll to position [642, 1409]
click at [1207, 55] on div "641 Contacts Segments: All People Filter Edit View" at bounding box center [857, 50] width 1421 height 17
click at [428, 34] on div "People Settings Add Contacts" at bounding box center [857, 21] width 1421 height 41
click at [360, 49] on button "Filter" at bounding box center [376, 50] width 45 height 15
click at [1549, 47] on button "Edit View" at bounding box center [1525, 50] width 61 height 15
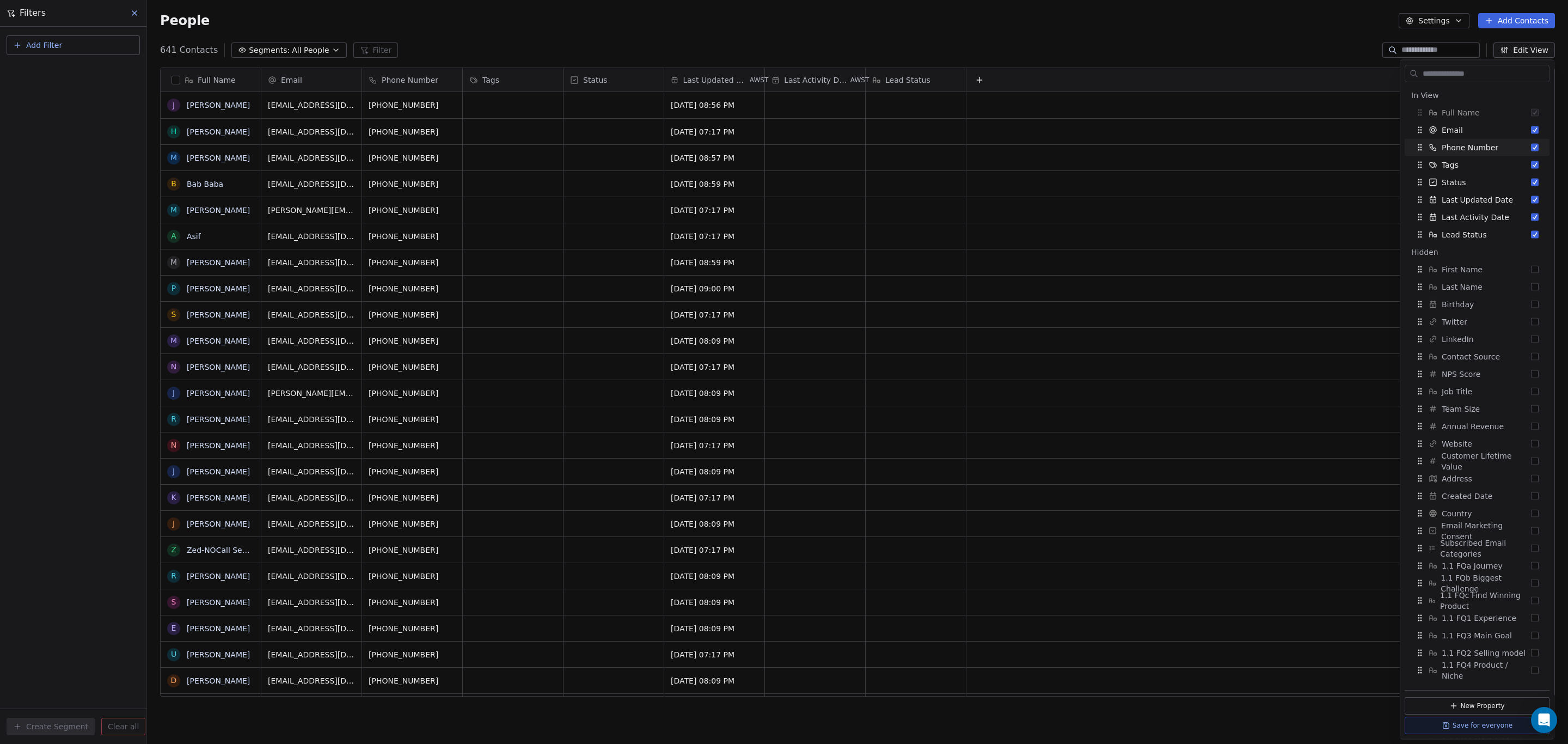
click at [1315, 45] on div "641 Contacts Segments: All People Filter Edit View" at bounding box center [857, 50] width 1421 height 17
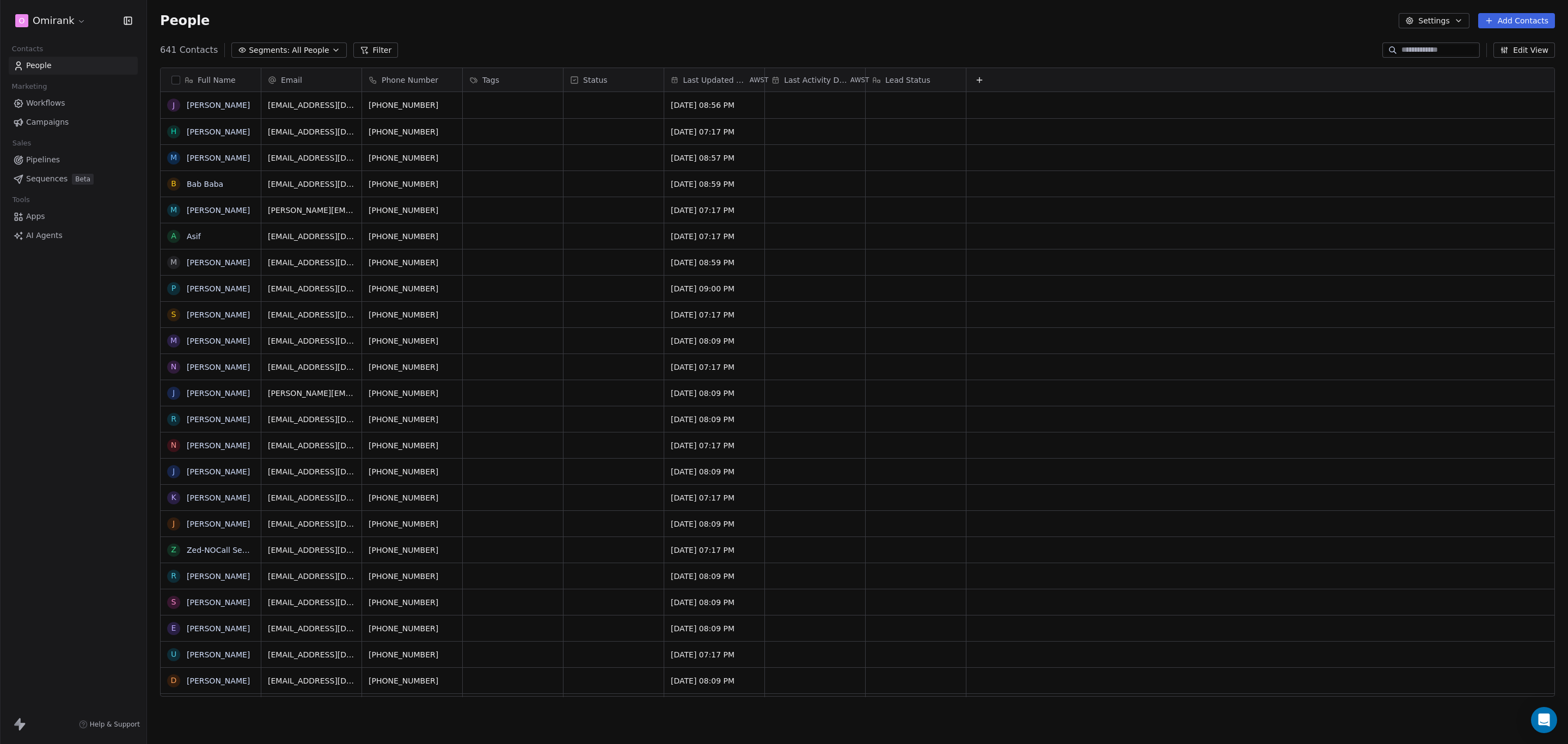
scroll to position [642, 1409]
click at [297, 51] on span "All People" at bounding box center [310, 50] width 37 height 11
click at [298, 102] on div "All People" at bounding box center [285, 96] width 110 height 17
click at [379, 48] on button "Filter" at bounding box center [376, 50] width 45 height 15
click at [84, 44] on button "Add Filter" at bounding box center [73, 45] width 134 height 19
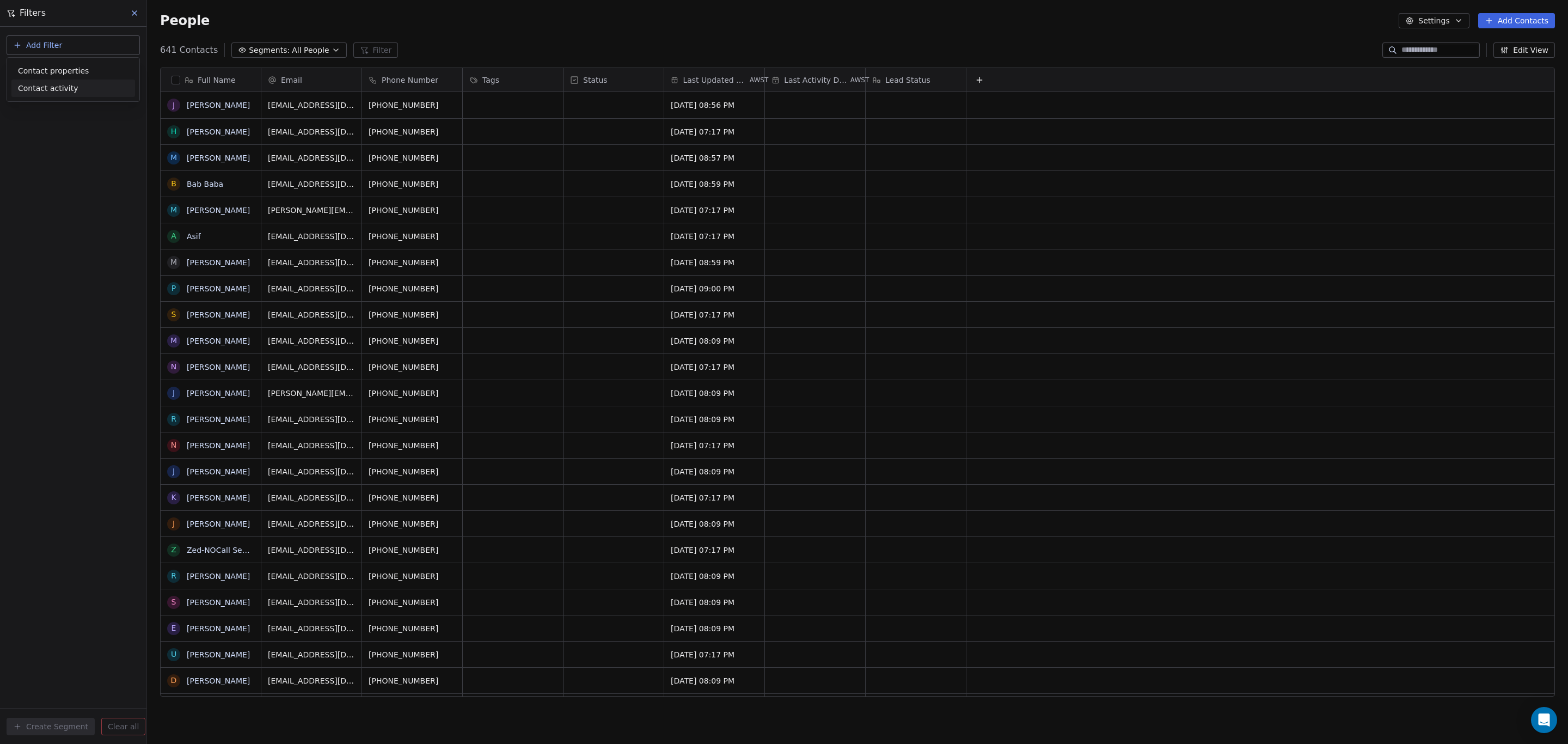
click at [95, 83] on div "Contact activity" at bounding box center [73, 88] width 110 height 11
click at [90, 90] on span "Swipe One" at bounding box center [73, 92] width 110 height 11
click at [57, 92] on span "Swipe One" at bounding box center [55, 92] width 41 height 11
click at [25, 99] on div "Swipe One" at bounding box center [73, 93] width 124 height 17
click at [59, 217] on html "O Omirank Contacts People Marketing Workflows Campaigns Sales Pipelines Sequenc…" at bounding box center [784, 372] width 1568 height 744
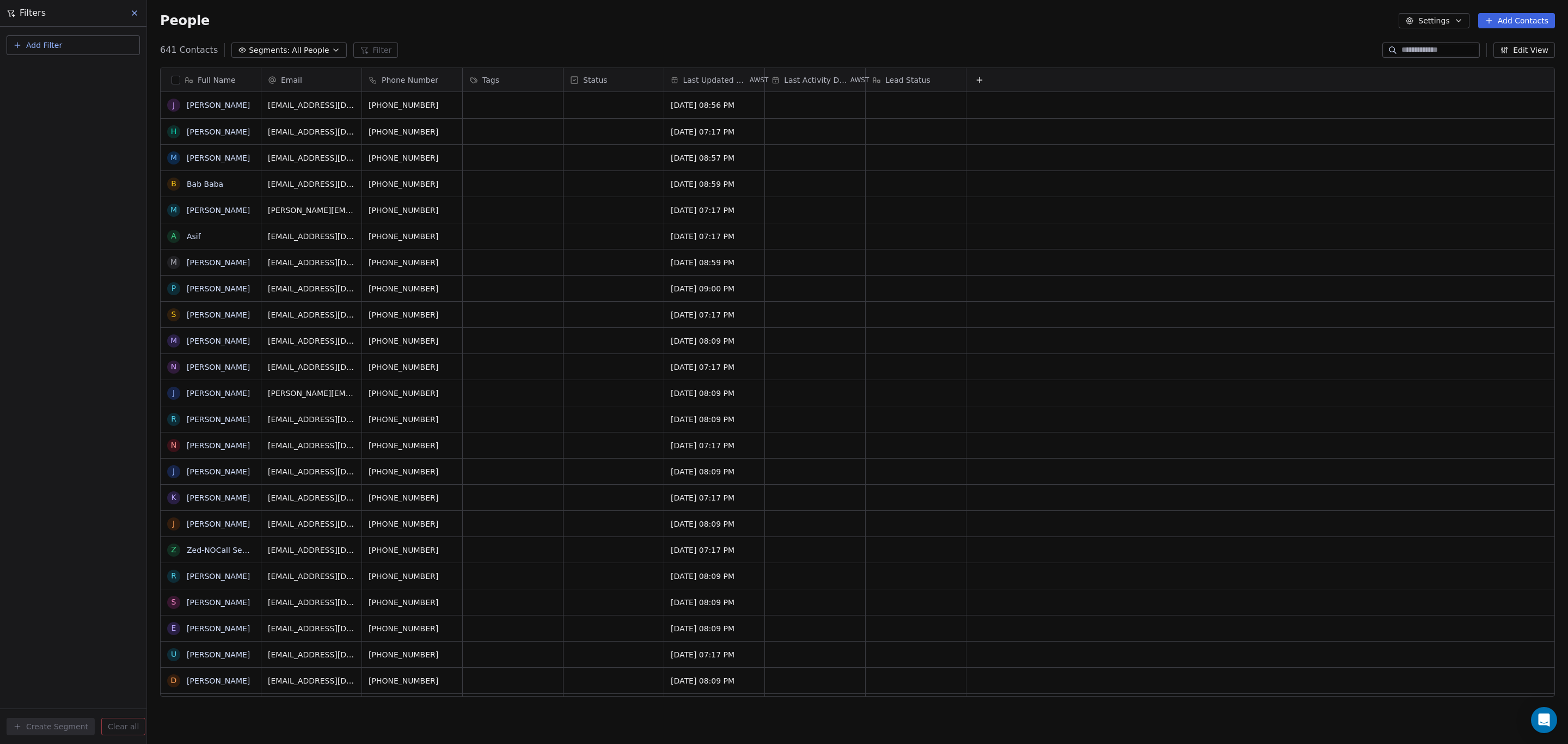
click at [128, 9] on button at bounding box center [135, 13] width 16 height 15
click at [160, 41] on div "641 Contacts Segments: All People Filter Edit View" at bounding box center [857, 50] width 1421 height 17
click at [536, 37] on div "People Settings Add Contacts" at bounding box center [857, 21] width 1421 height 41
